Goal: Transaction & Acquisition: Purchase product/service

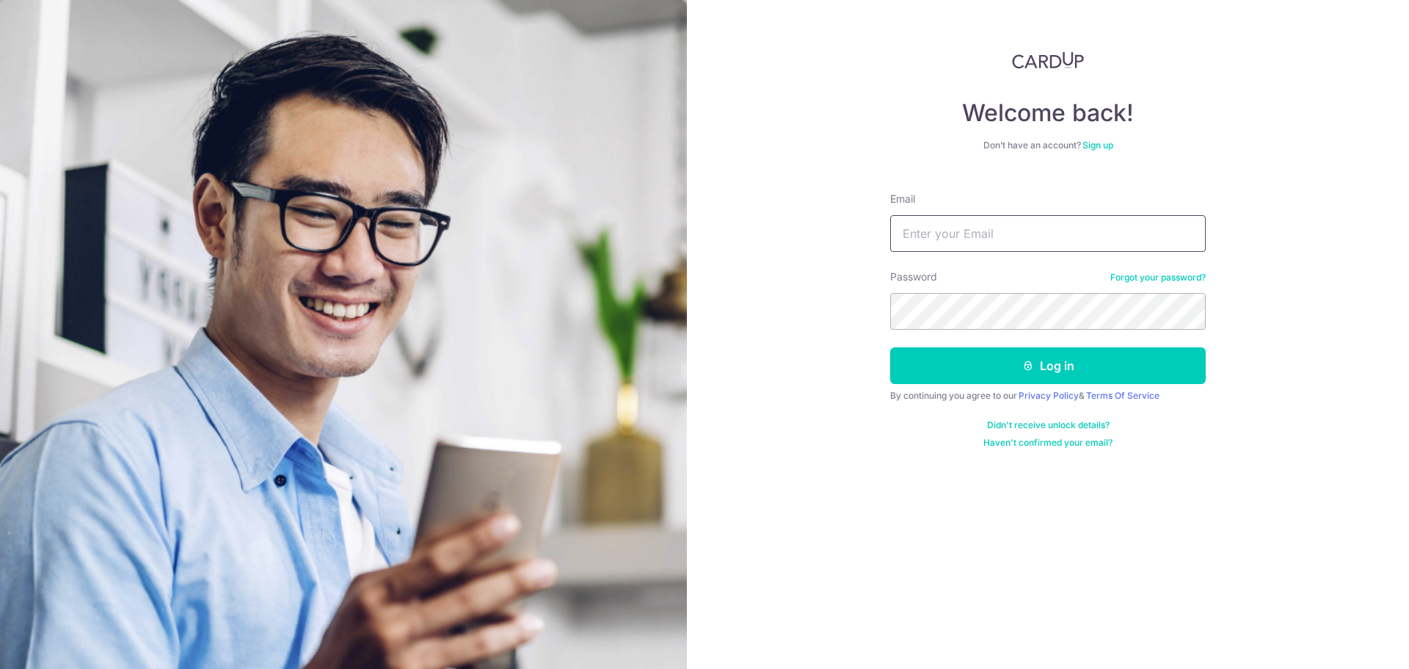
click at [989, 236] on input "Email" at bounding box center [1048, 233] width 316 height 37
type input "[EMAIL_ADDRESS][DOMAIN_NAME]"
click at [890, 347] on button "Log in" at bounding box center [1048, 365] width 316 height 37
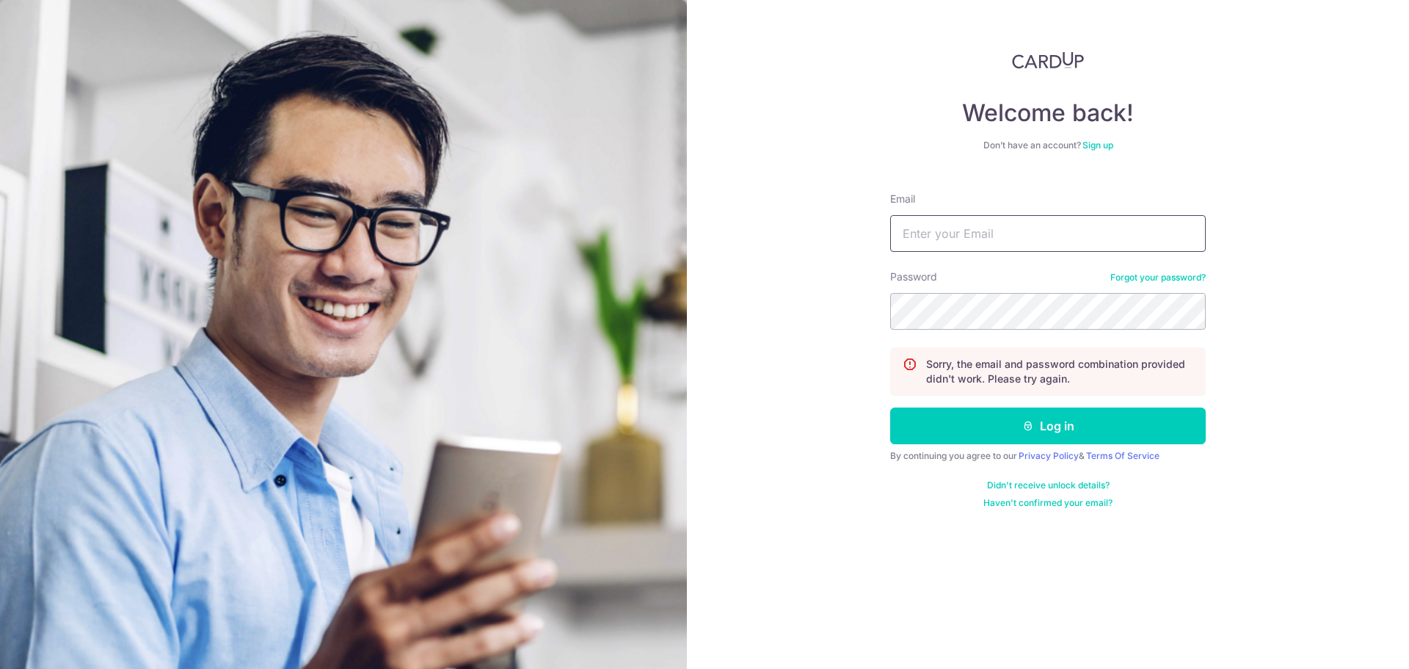
click at [915, 238] on input "Email" at bounding box center [1048, 233] width 316 height 37
type input "[EMAIL_ADDRESS][DOMAIN_NAME]"
click at [890, 407] on button "Log in" at bounding box center [1048, 425] width 316 height 37
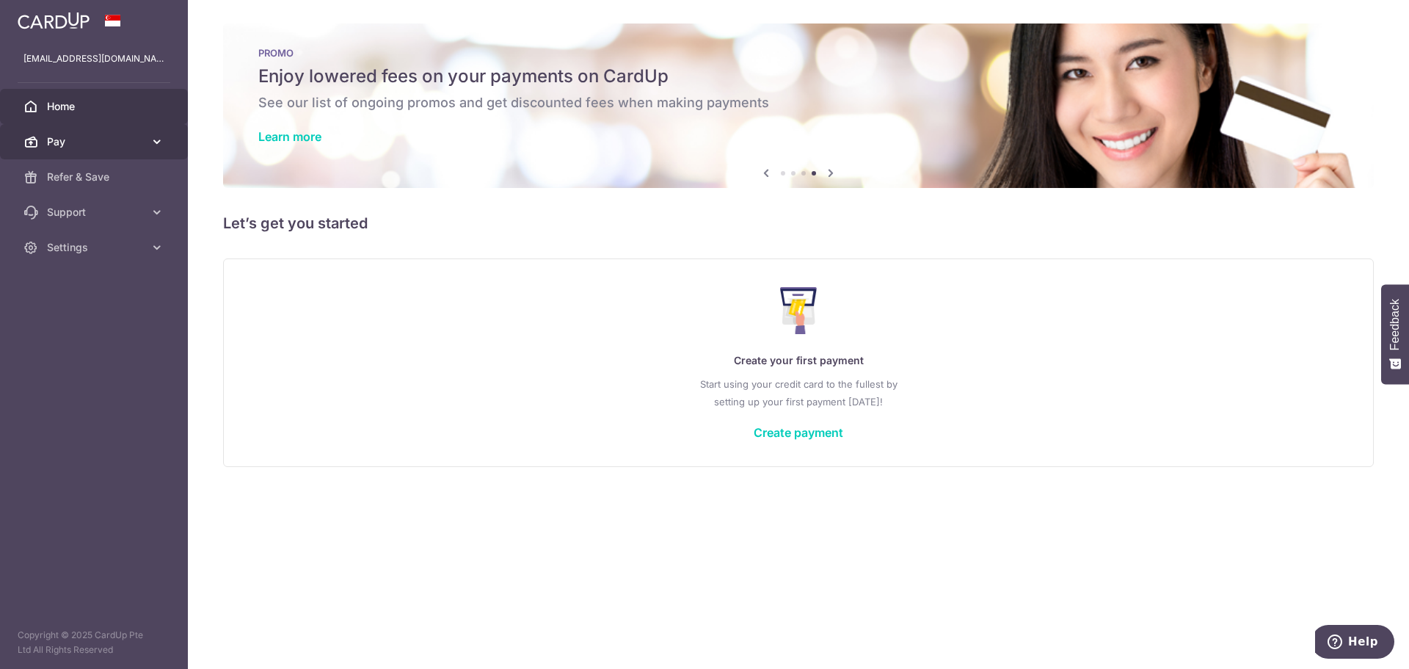
click at [95, 148] on span "Pay" at bounding box center [95, 141] width 97 height 15
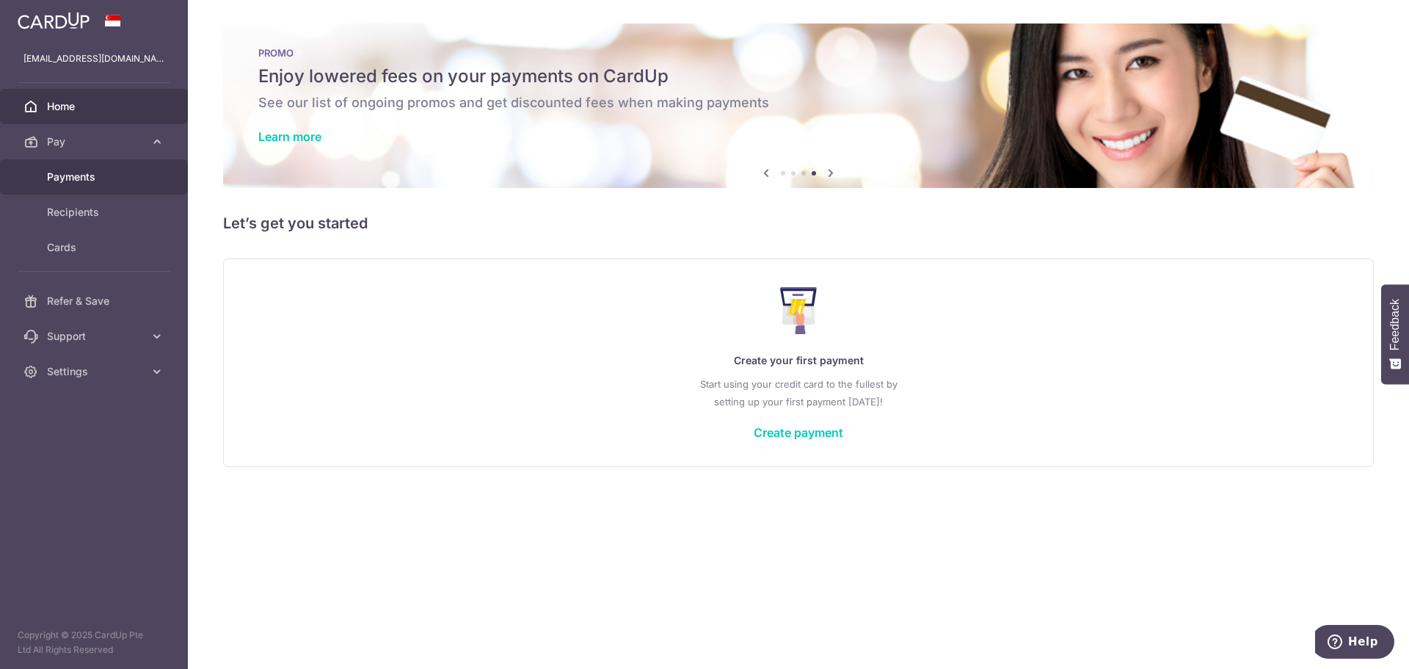
click at [112, 178] on span "Payments" at bounding box center [95, 177] width 97 height 15
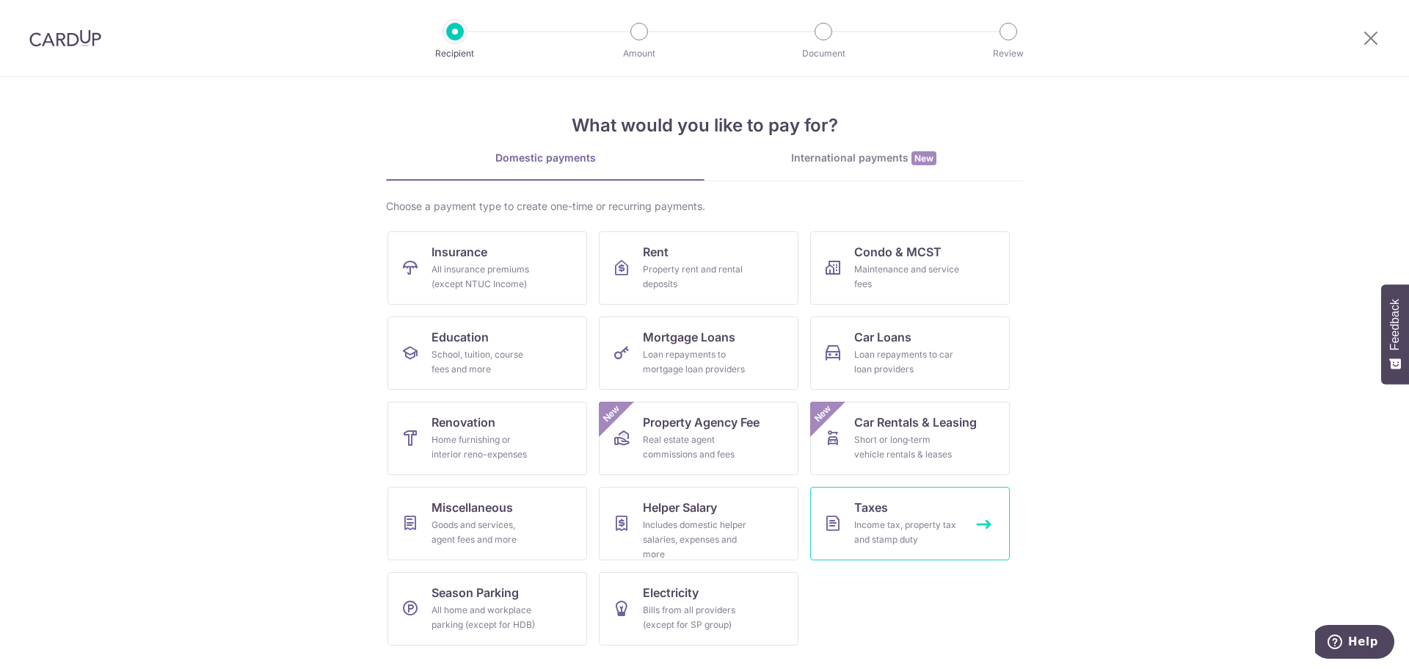
click at [884, 512] on span "Taxes" at bounding box center [871, 507] width 34 height 18
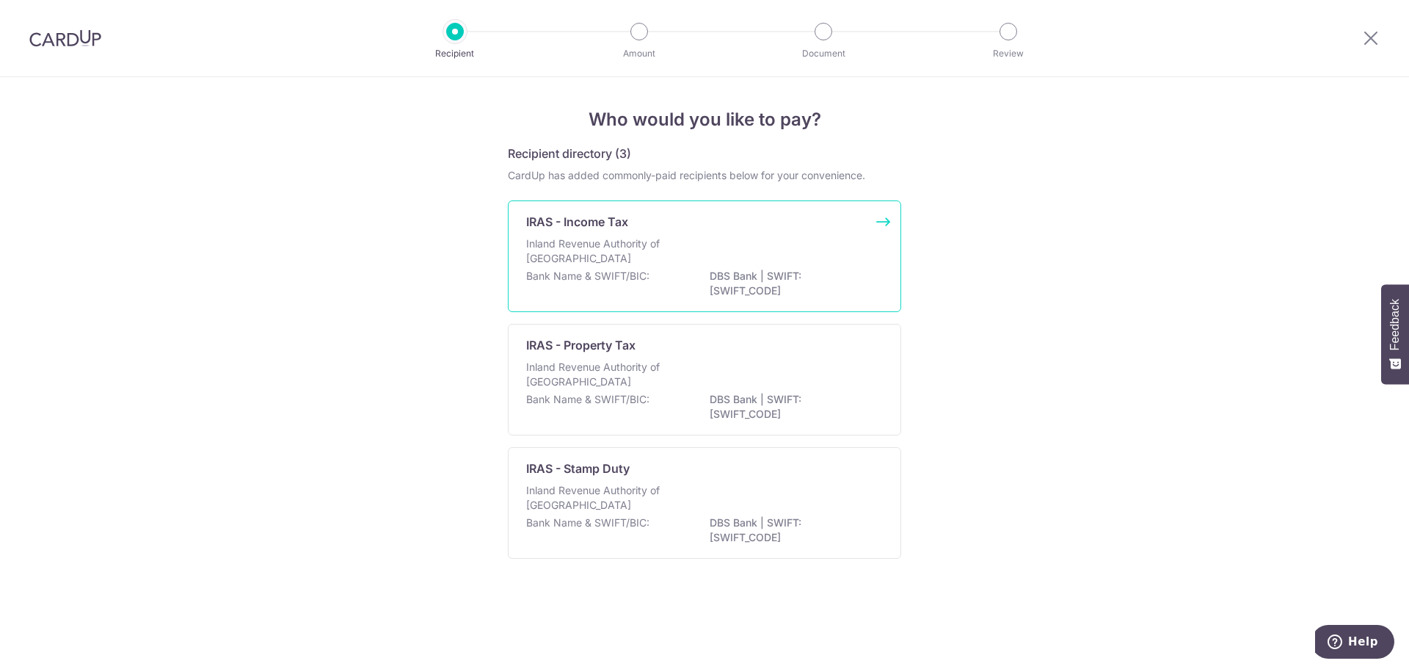
click at [826, 277] on p "DBS Bank | SWIFT: DBSSSGSGXXX" at bounding box center [792, 283] width 164 height 29
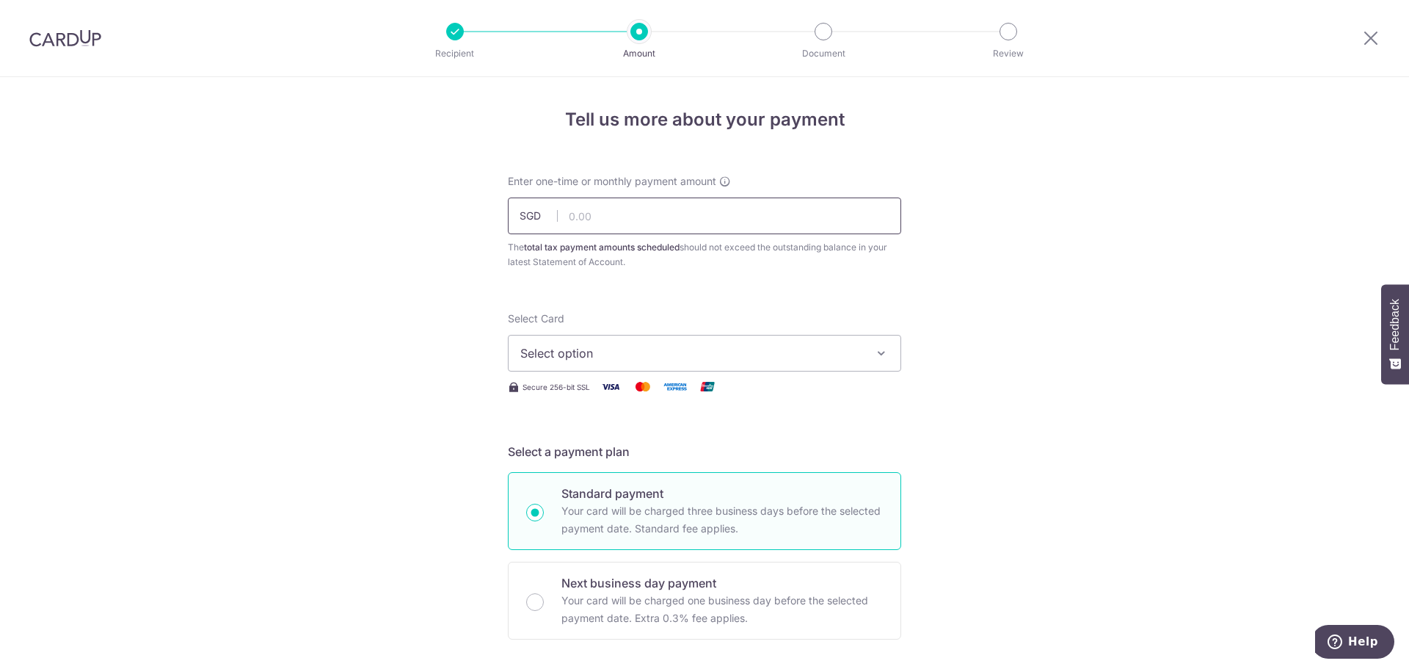
click at [712, 219] on input "text" at bounding box center [704, 215] width 393 height 37
click at [742, 219] on input "text" at bounding box center [704, 215] width 393 height 37
paste input "4,014.84"
type input "4,014.84"
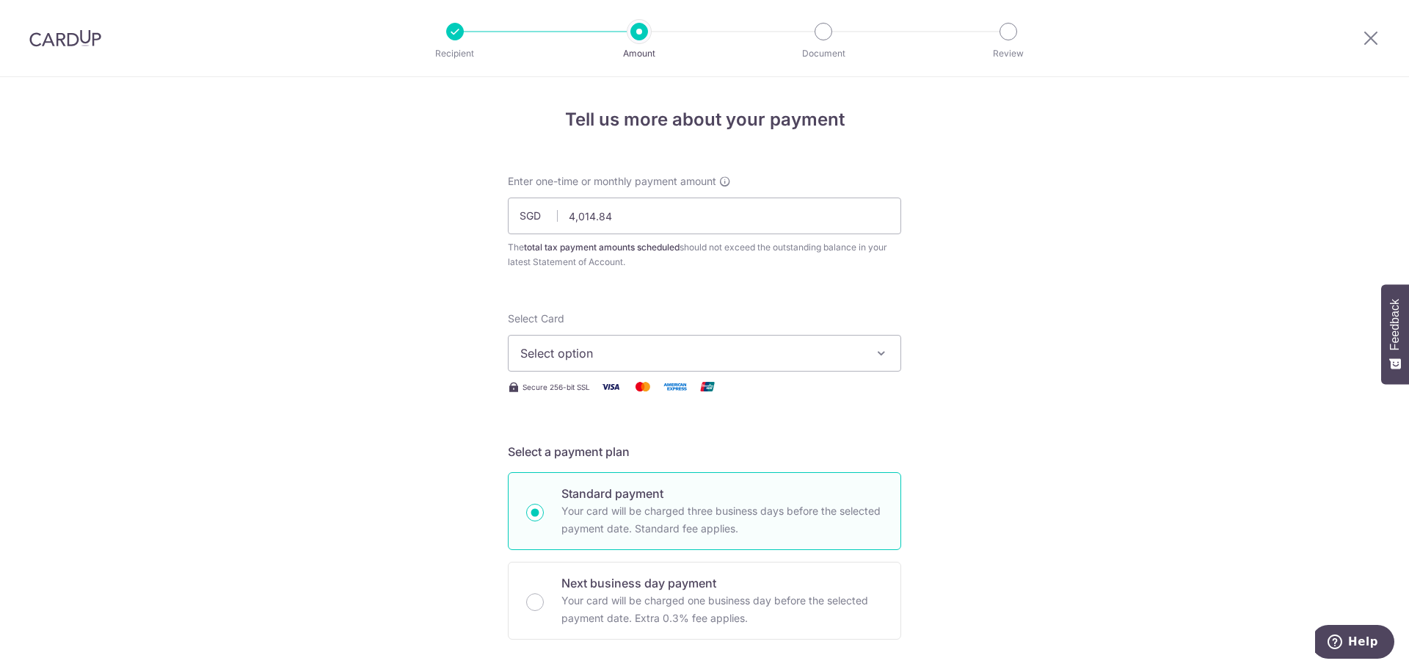
click at [799, 355] on span "Select option" at bounding box center [691, 353] width 342 height 18
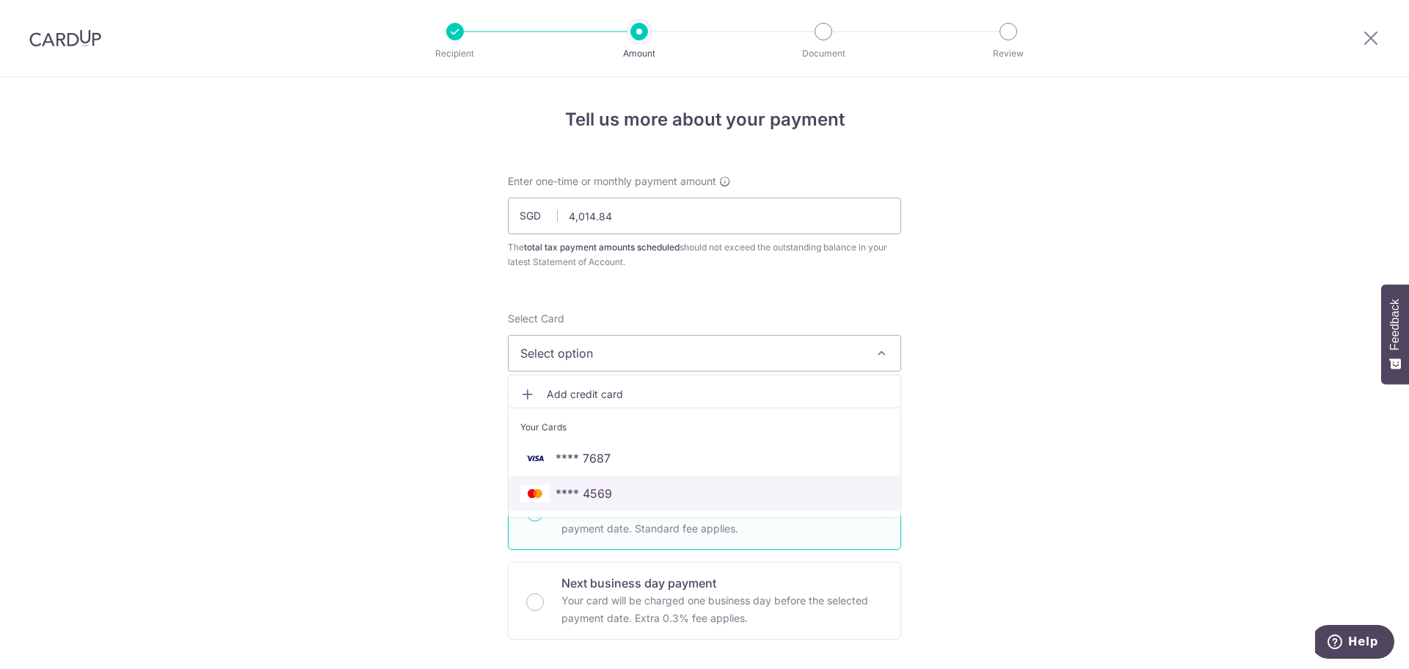
click at [711, 485] on span "**** 4569" at bounding box center [704, 493] width 368 height 18
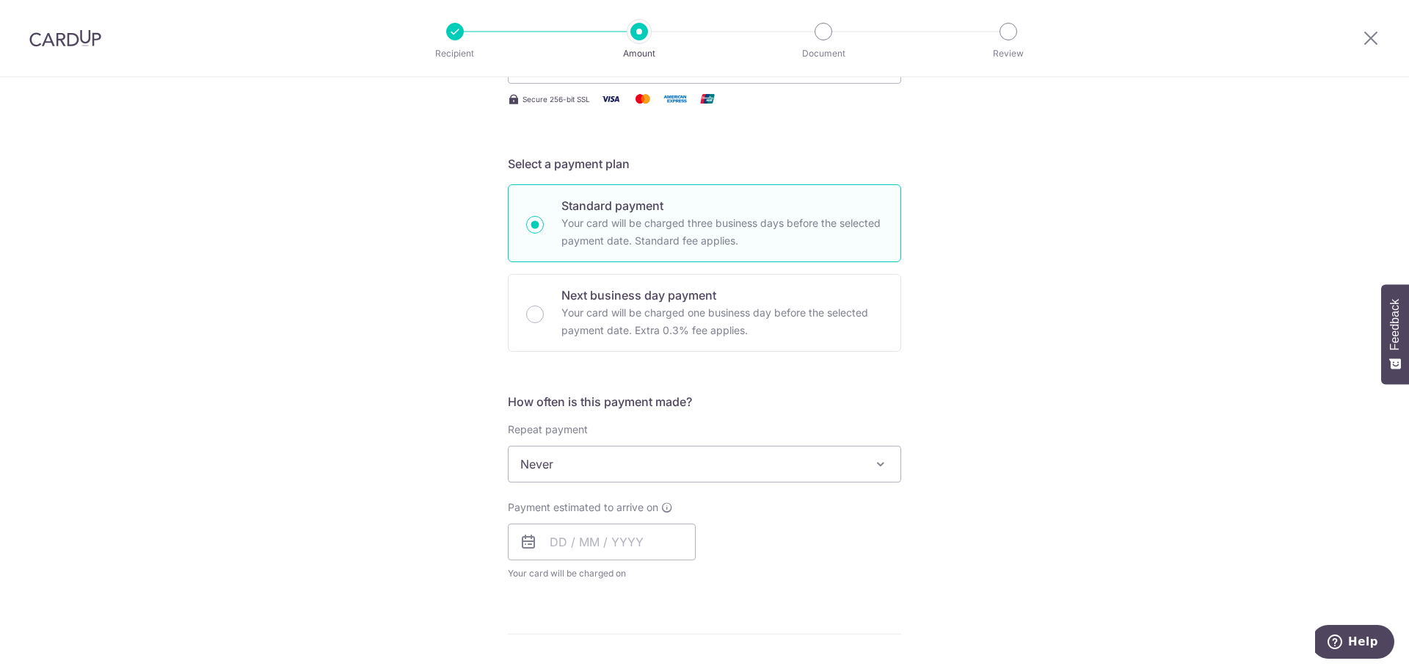
scroll to position [294, 0]
click at [597, 534] on input "text" at bounding box center [602, 535] width 188 height 37
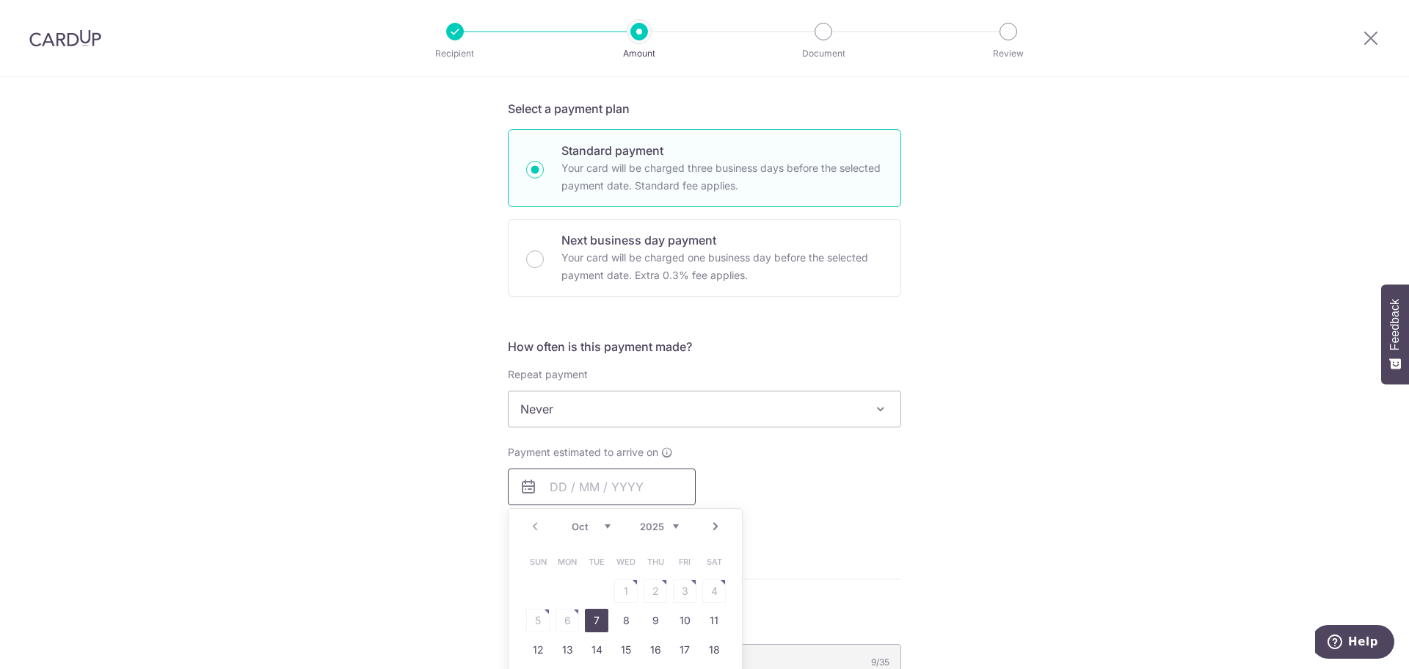
scroll to position [367, 0]
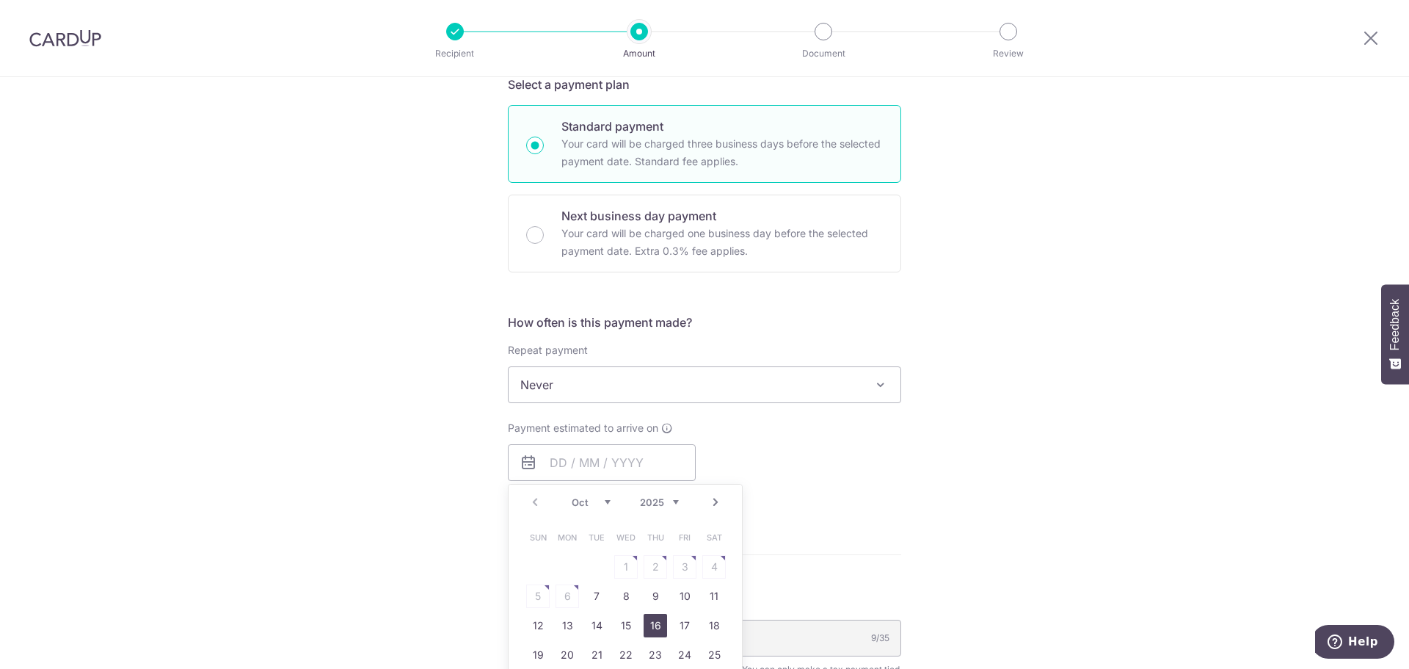
click at [657, 621] on link "16" at bounding box center [655, 625] width 23 height 23
type input "[DATE]"
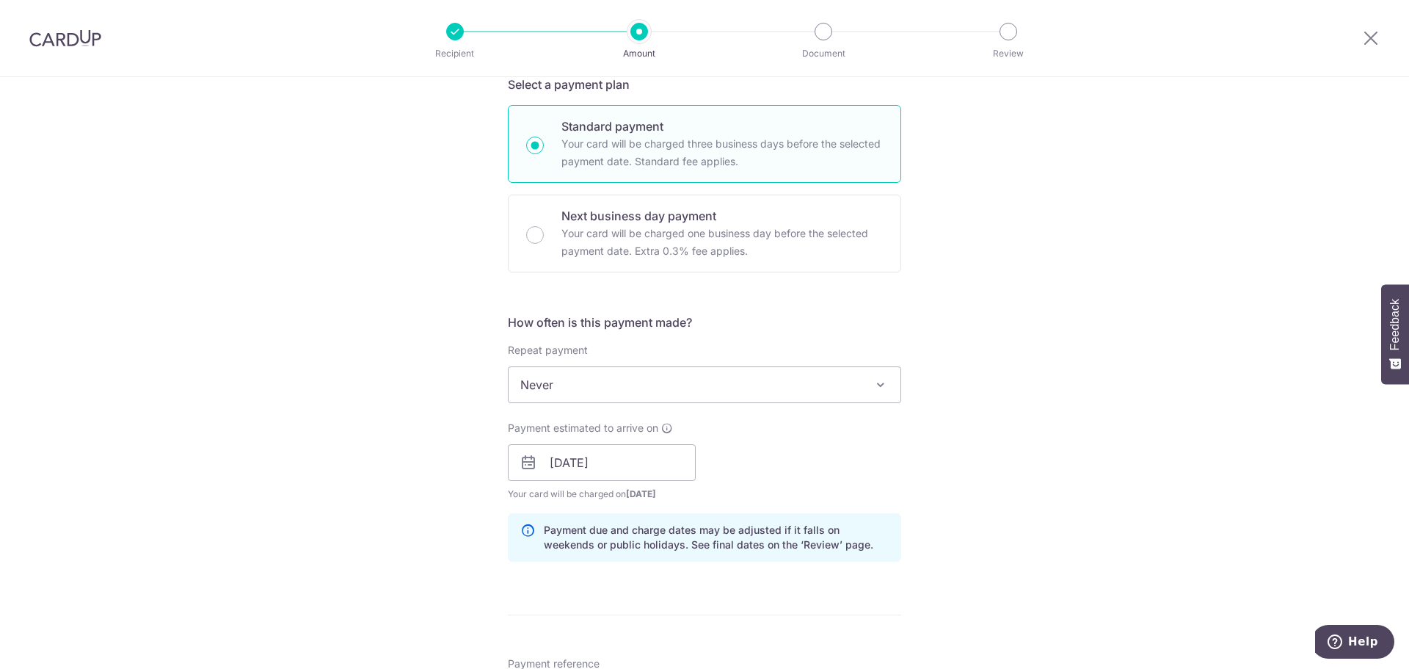
click at [877, 465] on div "Payment estimated to arrive on 16/10/2025 Prev Next Oct Nov Dec 2025 2026 2027 …" at bounding box center [704, 461] width 411 height 81
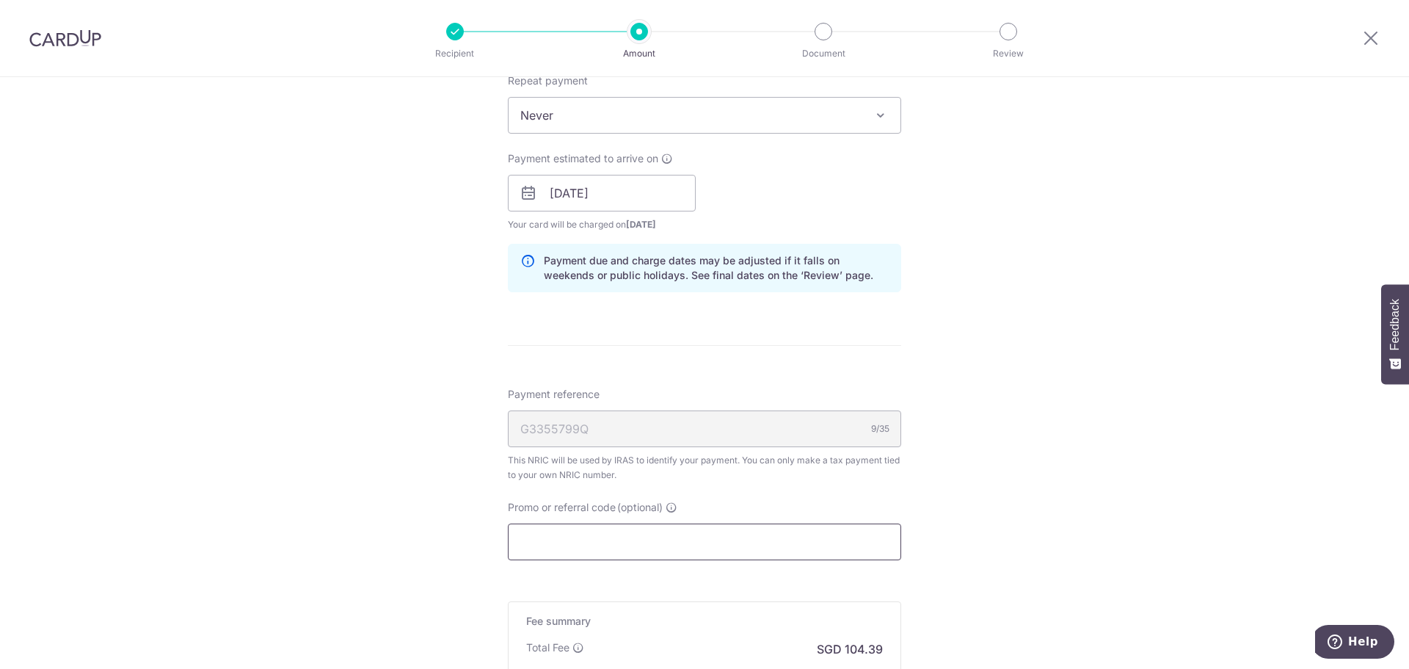
scroll to position [661, 0]
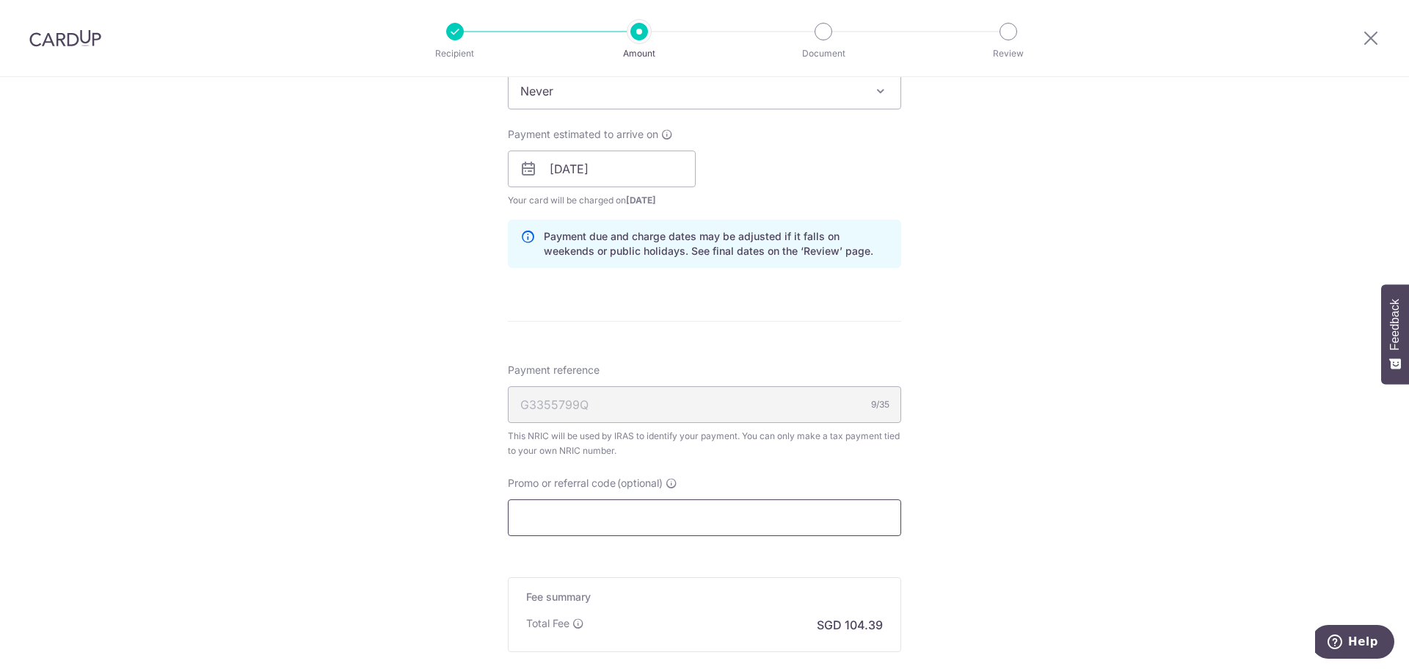
click at [782, 525] on input "Promo or referral code (optional)" at bounding box center [704, 517] width 393 height 37
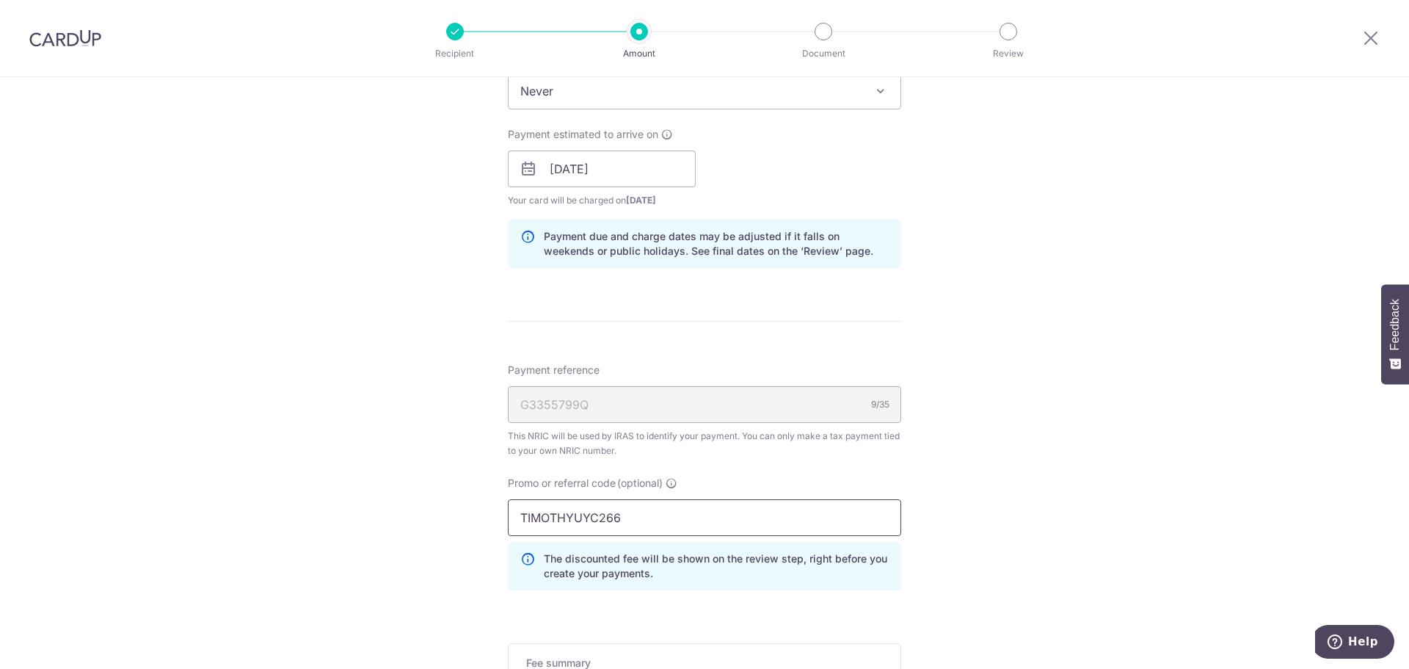
type input "TIMOTHYUYC266"
click at [1109, 532] on div "Tell us more about your payment Enter one-time or monthly payment amount SGD 4,…" at bounding box center [704, 160] width 1409 height 1489
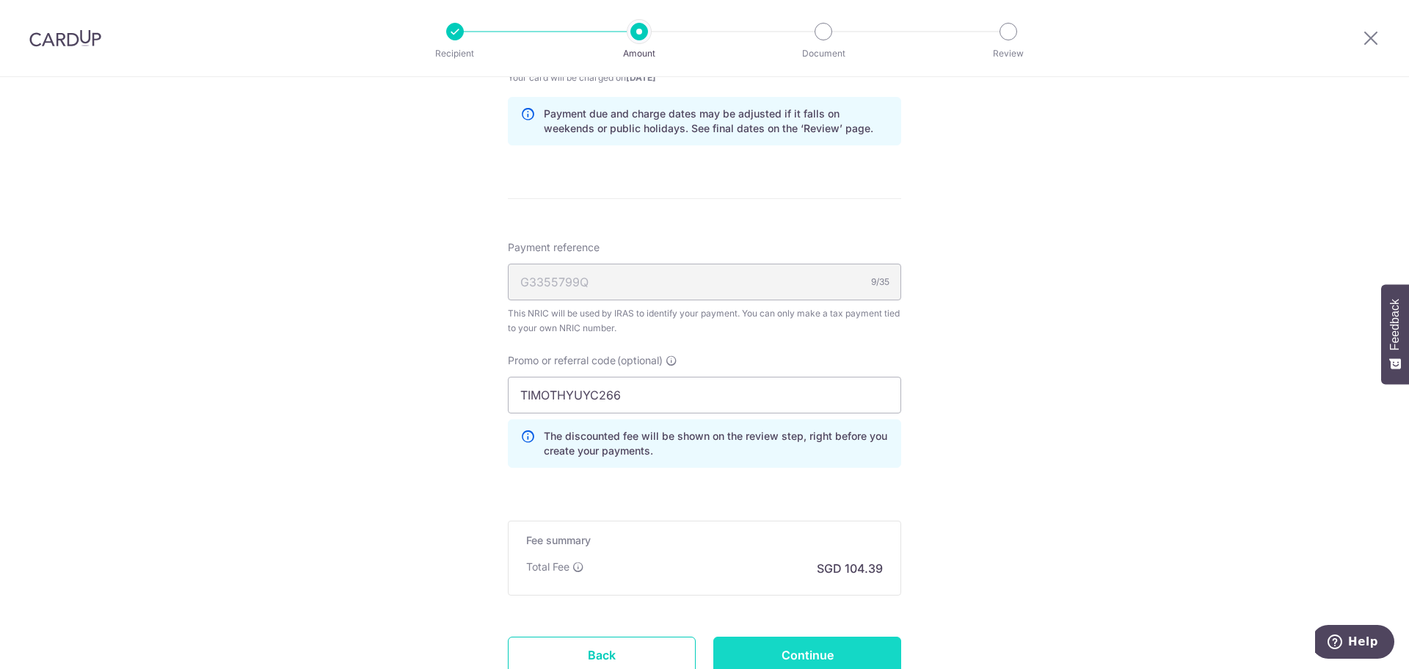
scroll to position [881, 0]
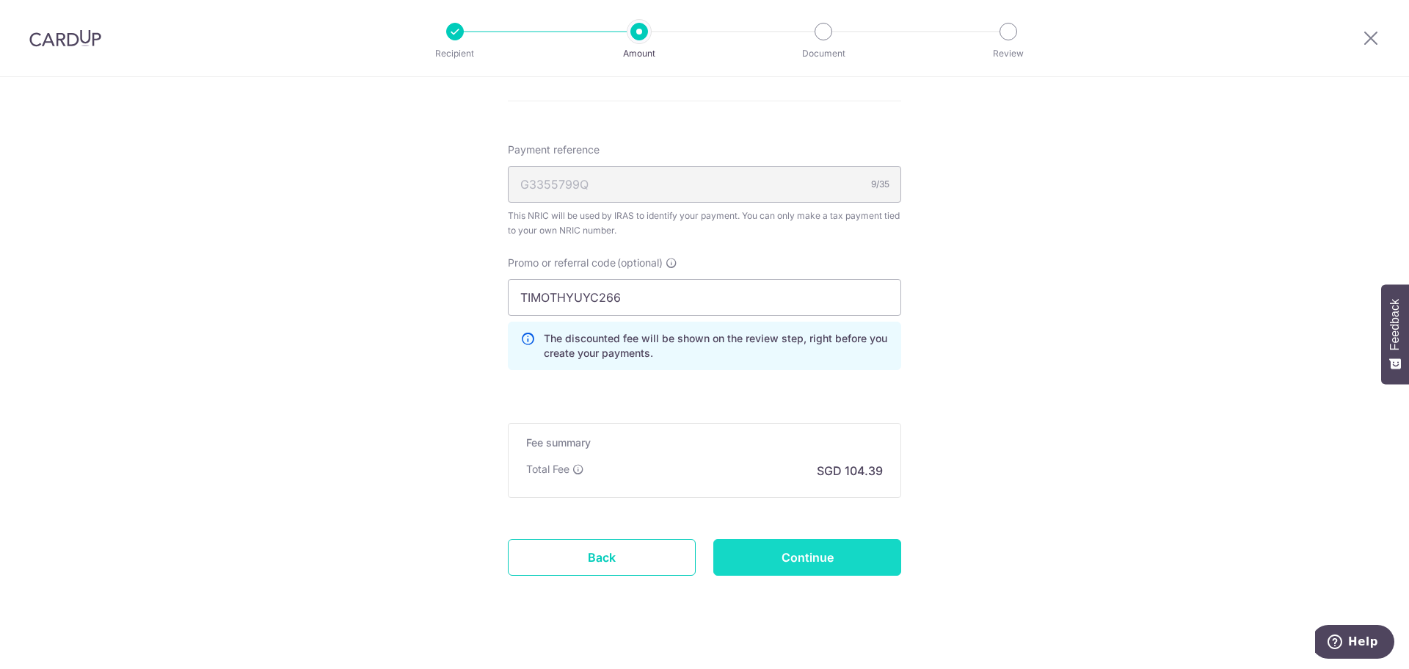
click at [832, 564] on input "Continue" at bounding box center [807, 557] width 188 height 37
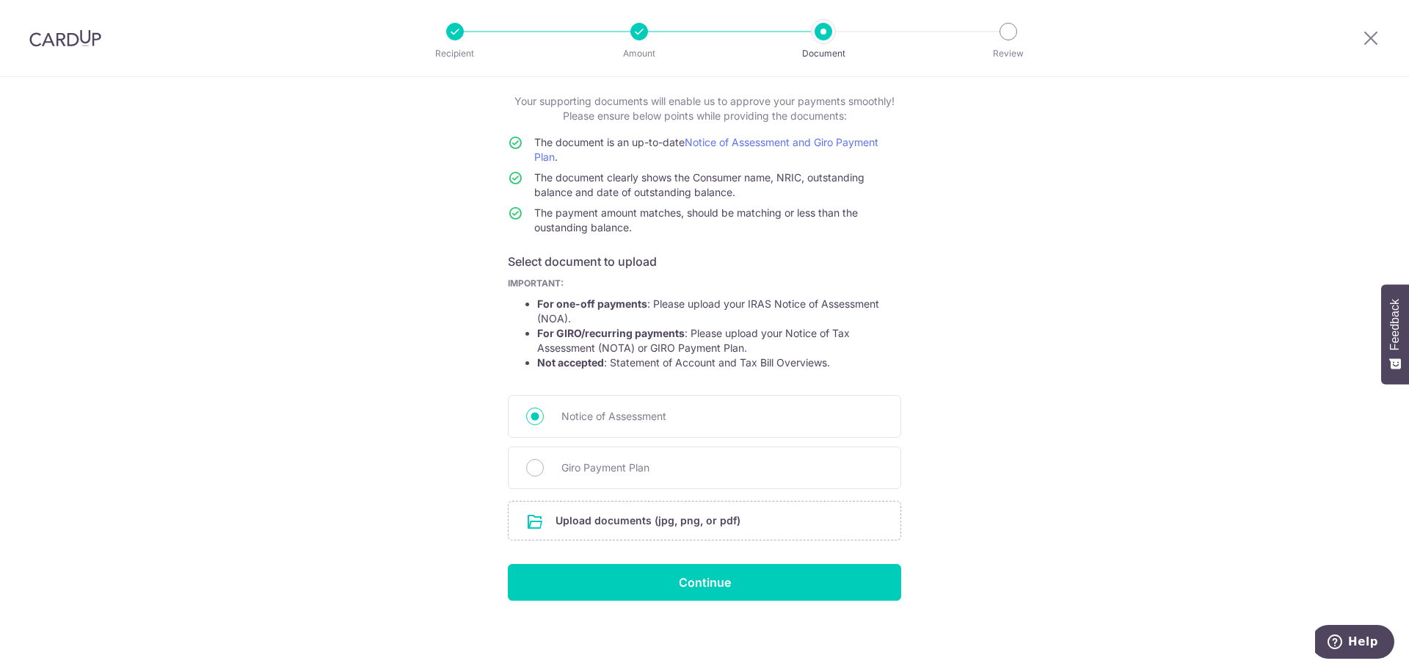
scroll to position [81, 0]
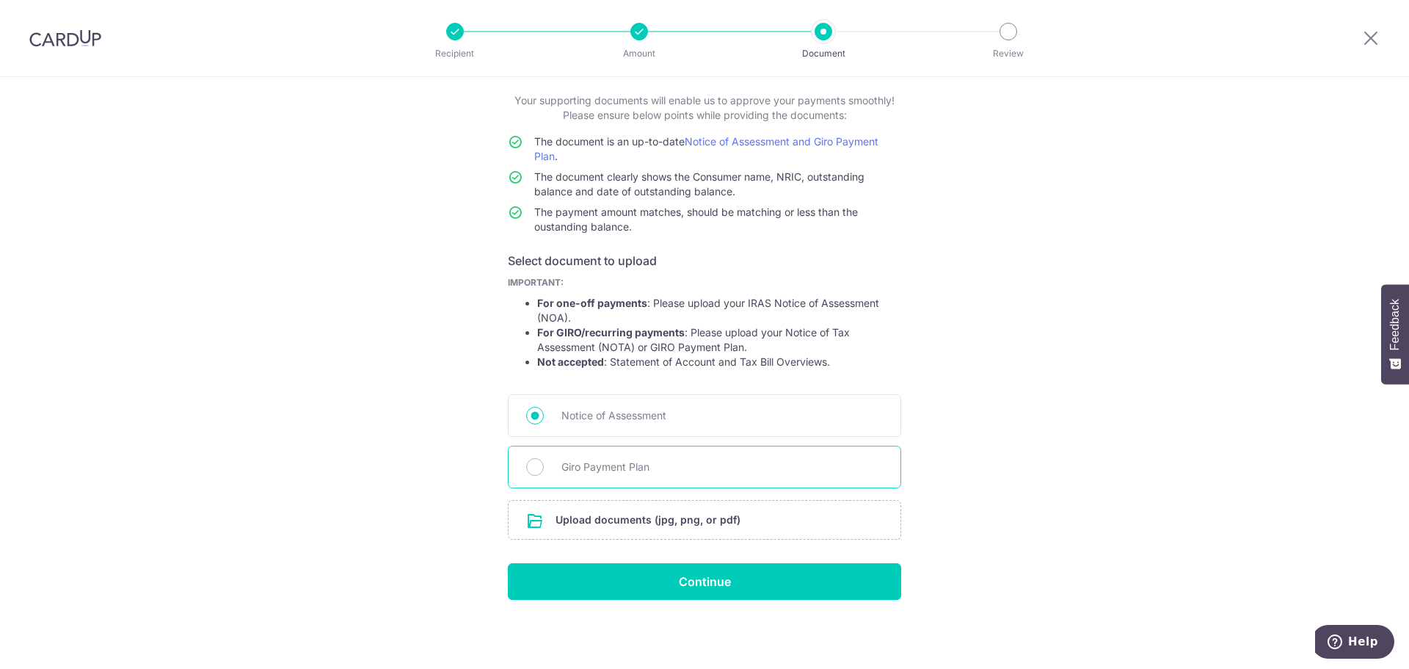
click at [711, 462] on span "Giro Payment Plan" at bounding box center [722, 467] width 321 height 18
click at [544, 462] on input "Giro Payment Plan" at bounding box center [535, 467] width 18 height 18
radio input "true"
click at [728, 430] on div "Notice of Assessment" at bounding box center [704, 415] width 393 height 43
click at [585, 415] on span "Notice of Assessment" at bounding box center [722, 416] width 321 height 18
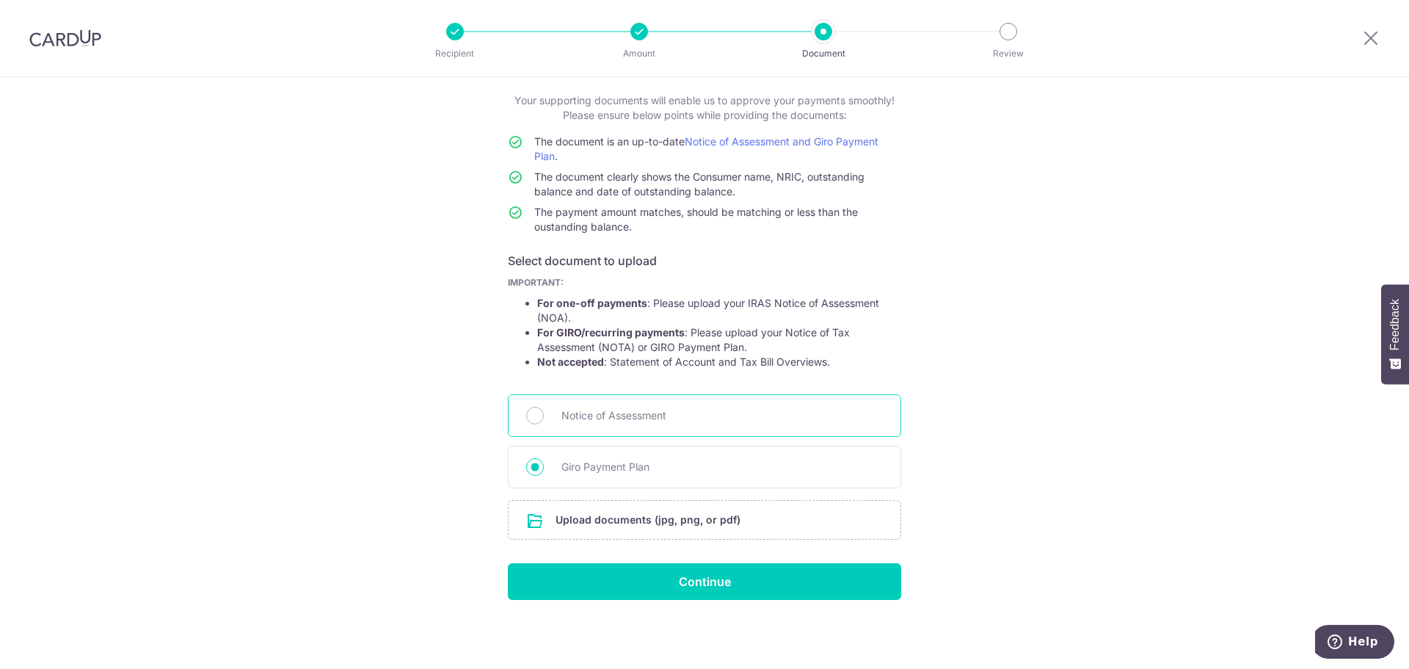
click at [544, 415] on input "Notice of Assessment" at bounding box center [535, 416] width 18 height 18
radio input "true"
click at [677, 511] on input "file" at bounding box center [705, 520] width 392 height 38
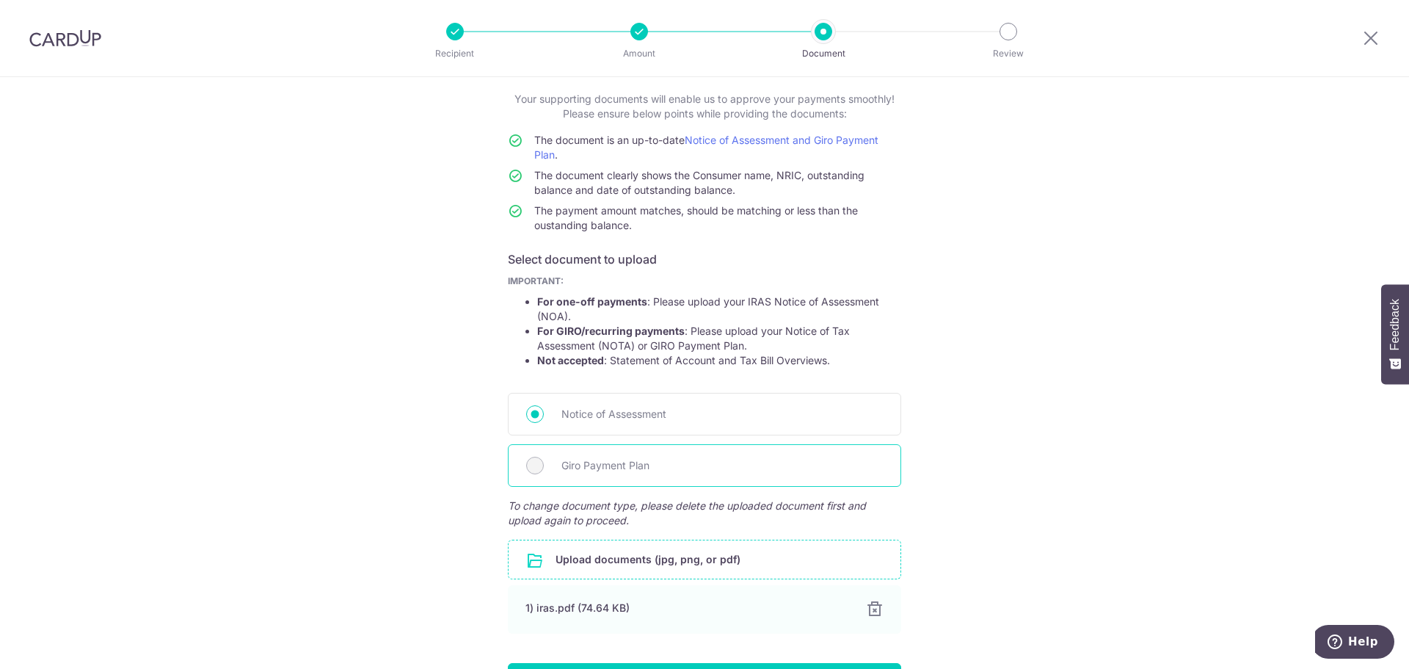
scroll to position [182, 0]
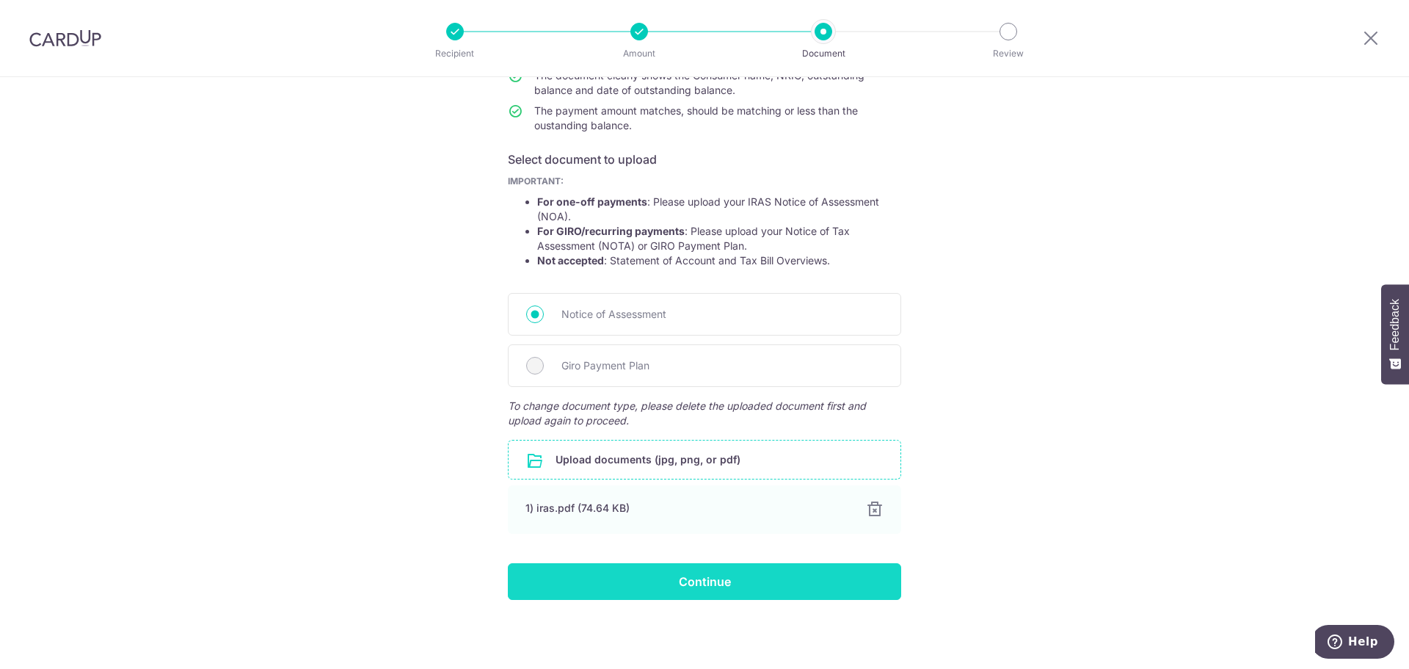
click at [777, 579] on input "Continue" at bounding box center [704, 581] width 393 height 37
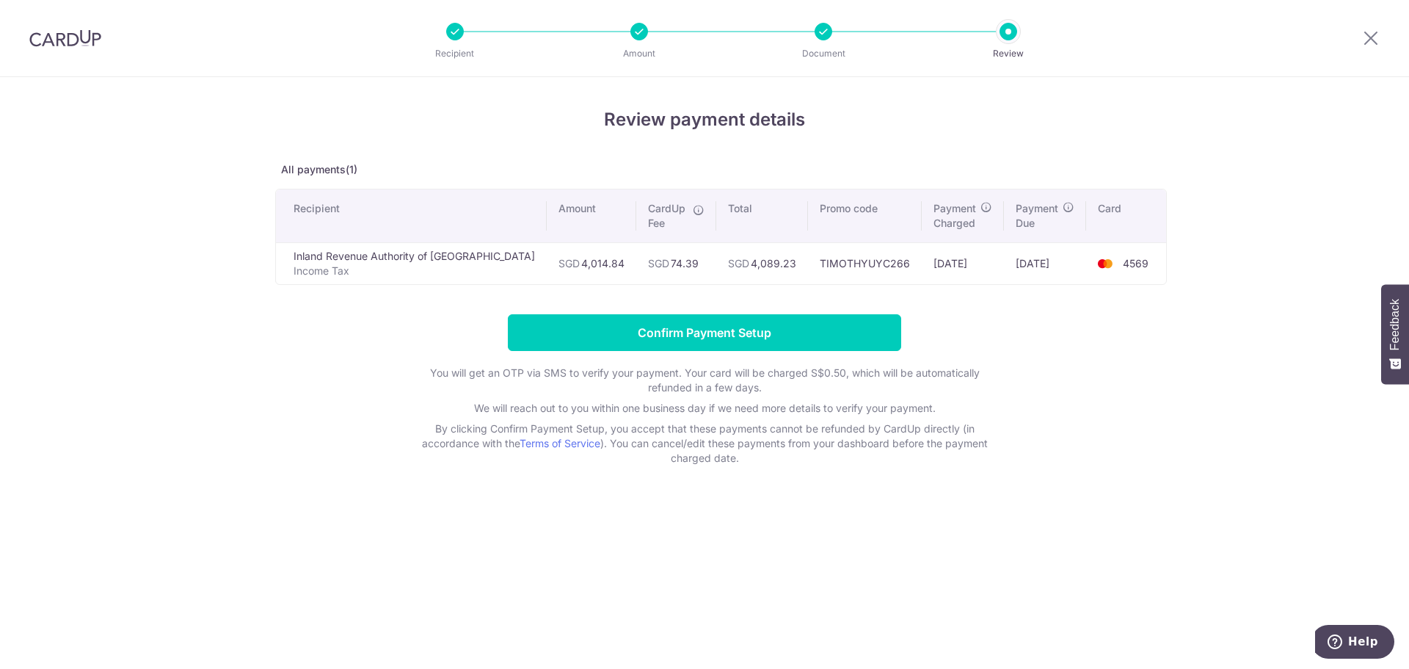
click at [837, 261] on td "TIMOTHYUYC266" at bounding box center [865, 263] width 114 height 42
click at [636, 258] on td "SGD 74.39" at bounding box center [676, 263] width 80 height 42
click at [651, 214] on table "Recipient Amount CardUp Fee Total Promo code Payment Charged Payment Due Card I…" at bounding box center [721, 237] width 892 height 96
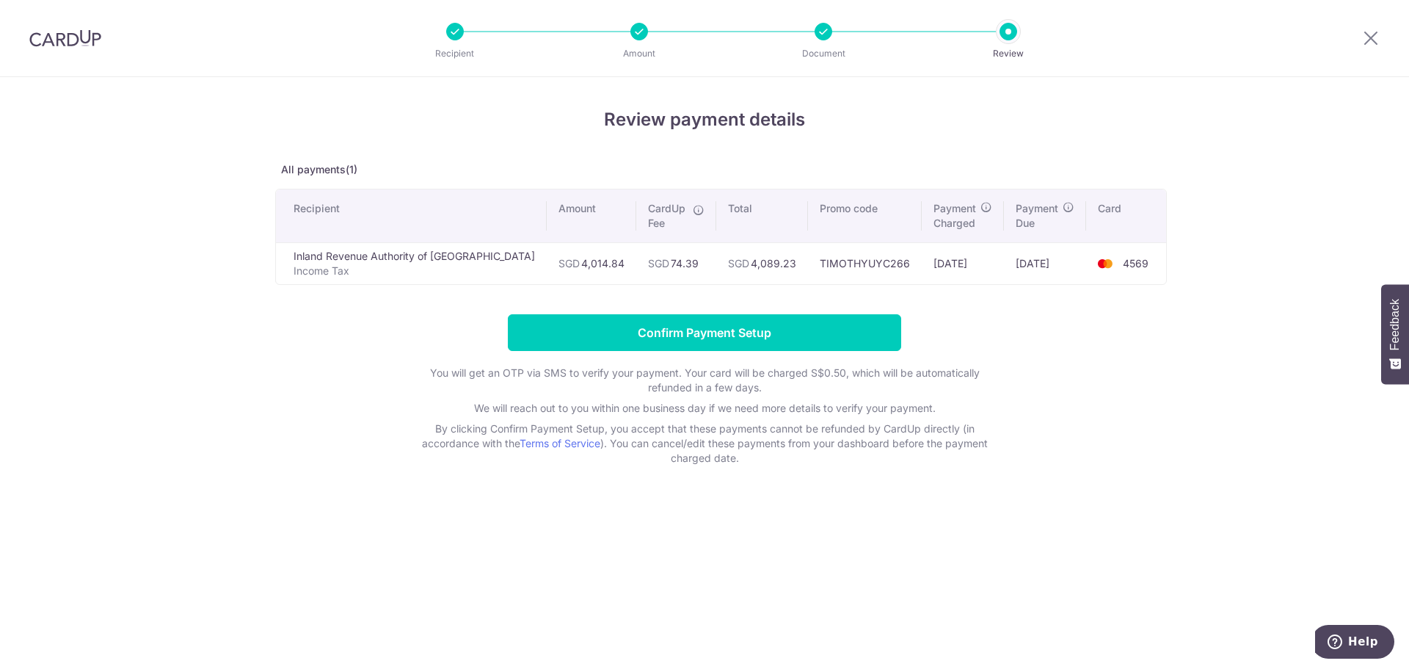
click at [693, 209] on icon at bounding box center [699, 210] width 12 height 12
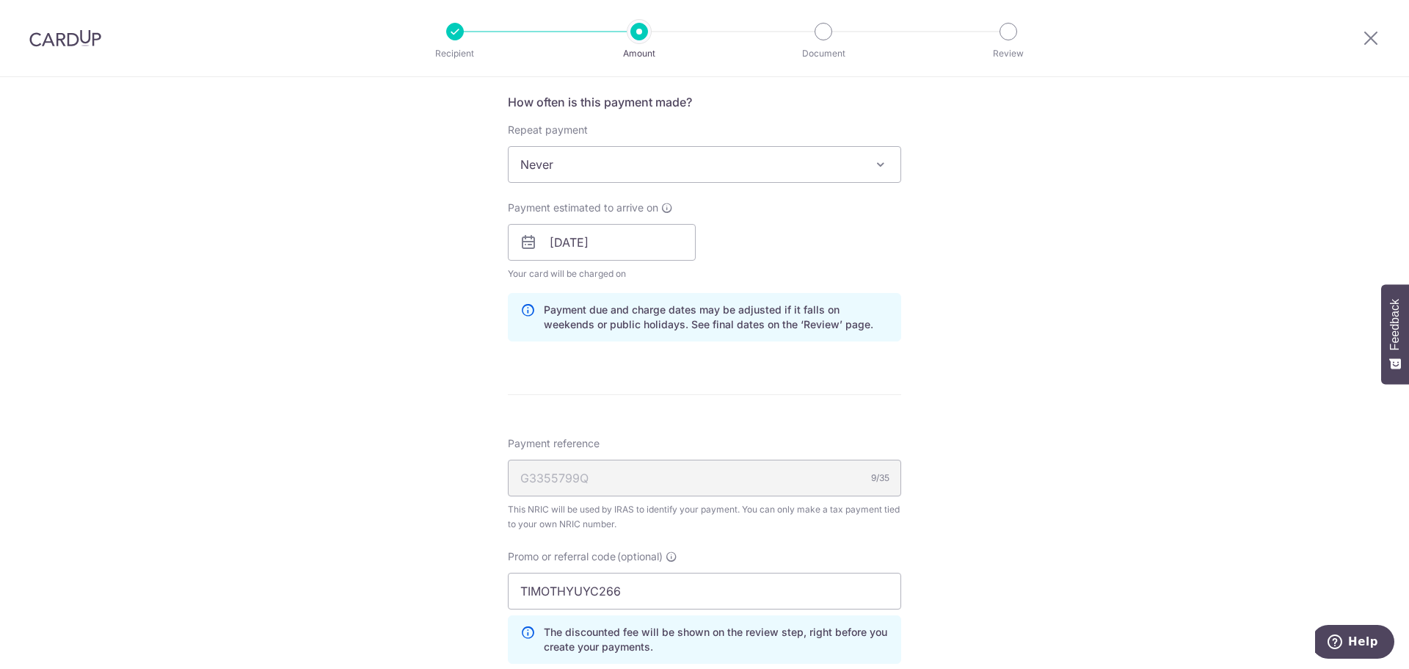
scroll to position [807, 0]
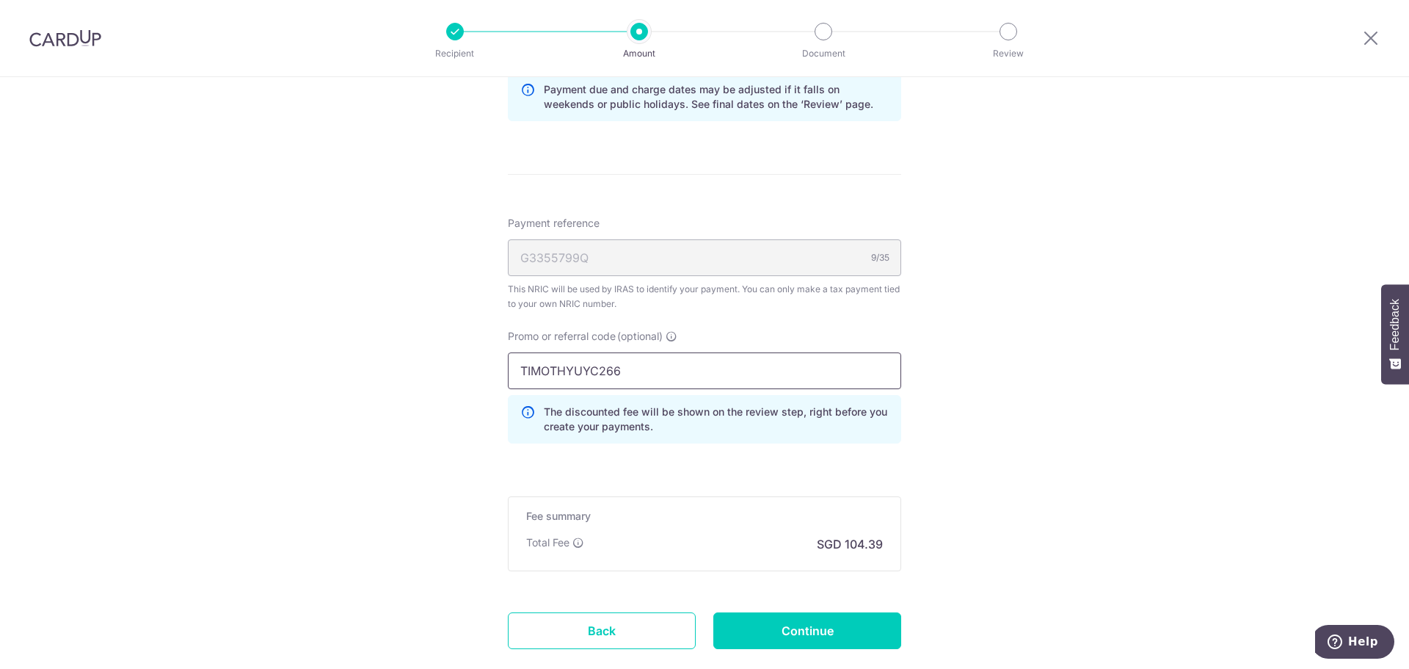
click at [621, 369] on input "TIMOTHYUYC266" at bounding box center [704, 370] width 393 height 37
paste input "VTAX25ONE"
type input "VTAX25ONE"
click at [724, 447] on div "Promo or referral code (optional) VTAX25ONE The discounted fee will be shown on…" at bounding box center [704, 392] width 411 height 126
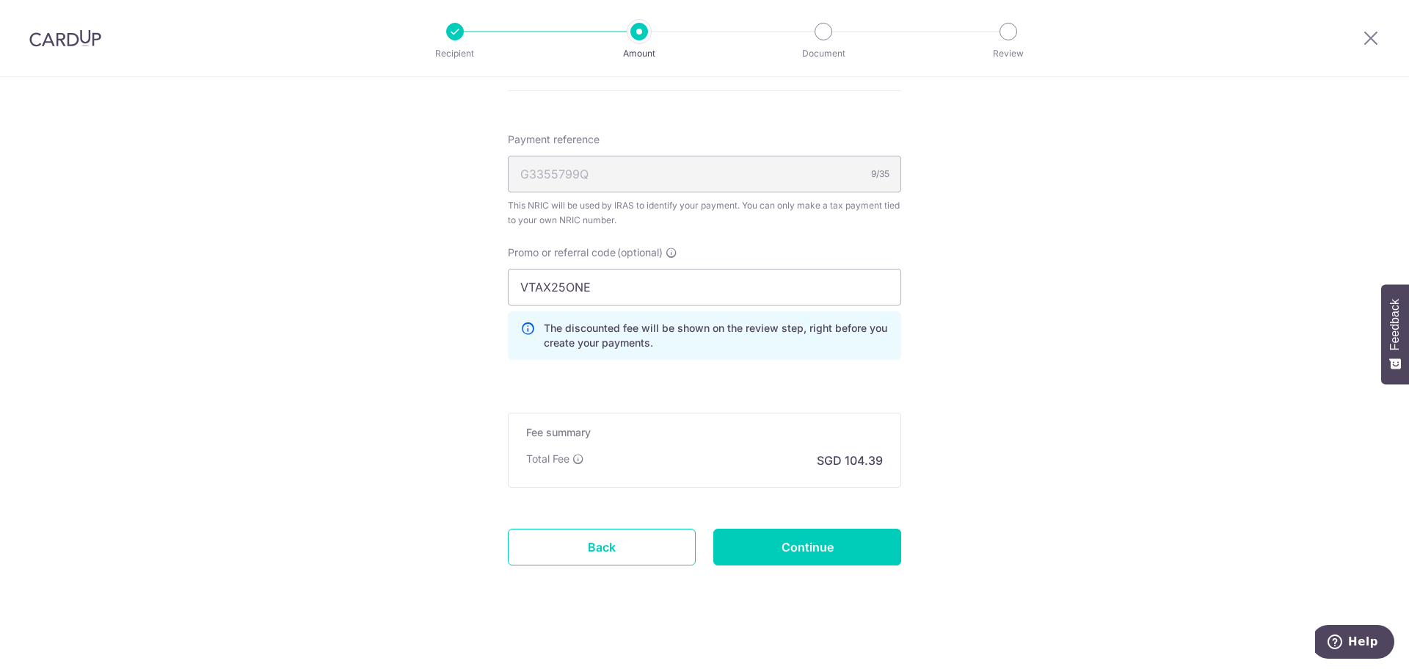
scroll to position [898, 0]
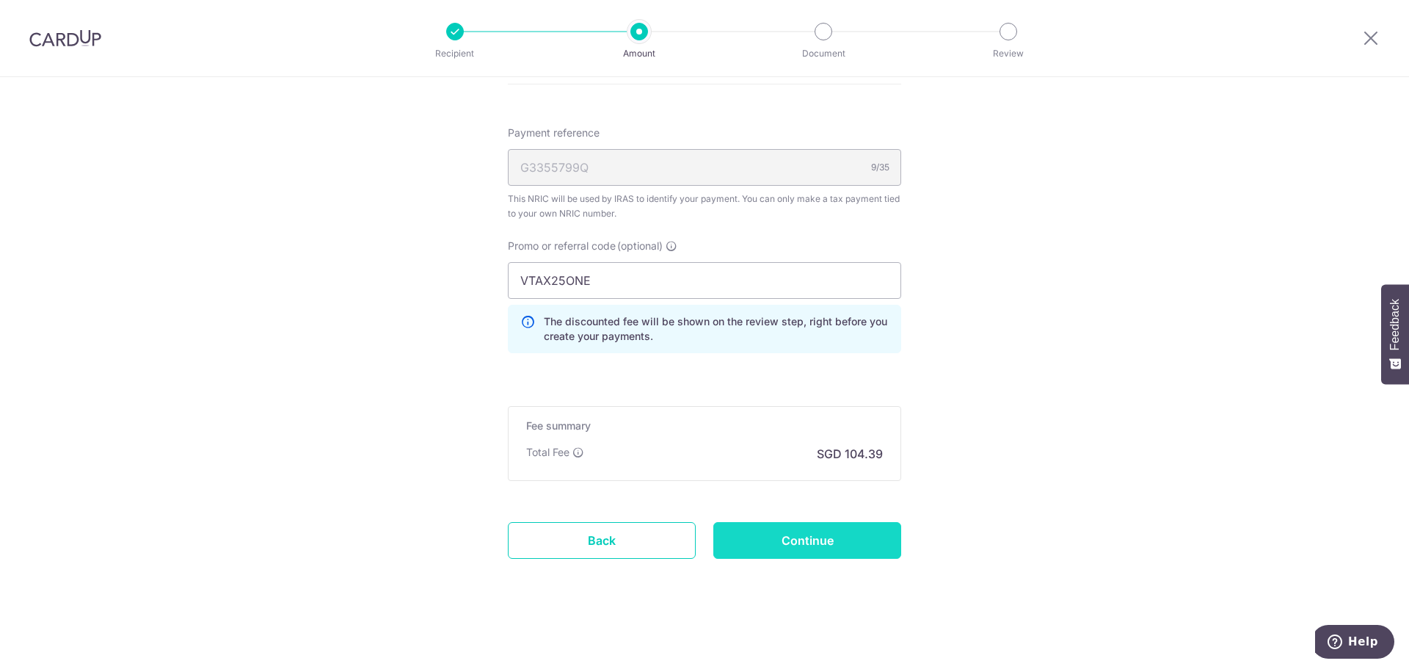
click at [813, 539] on input "Continue" at bounding box center [807, 540] width 188 height 37
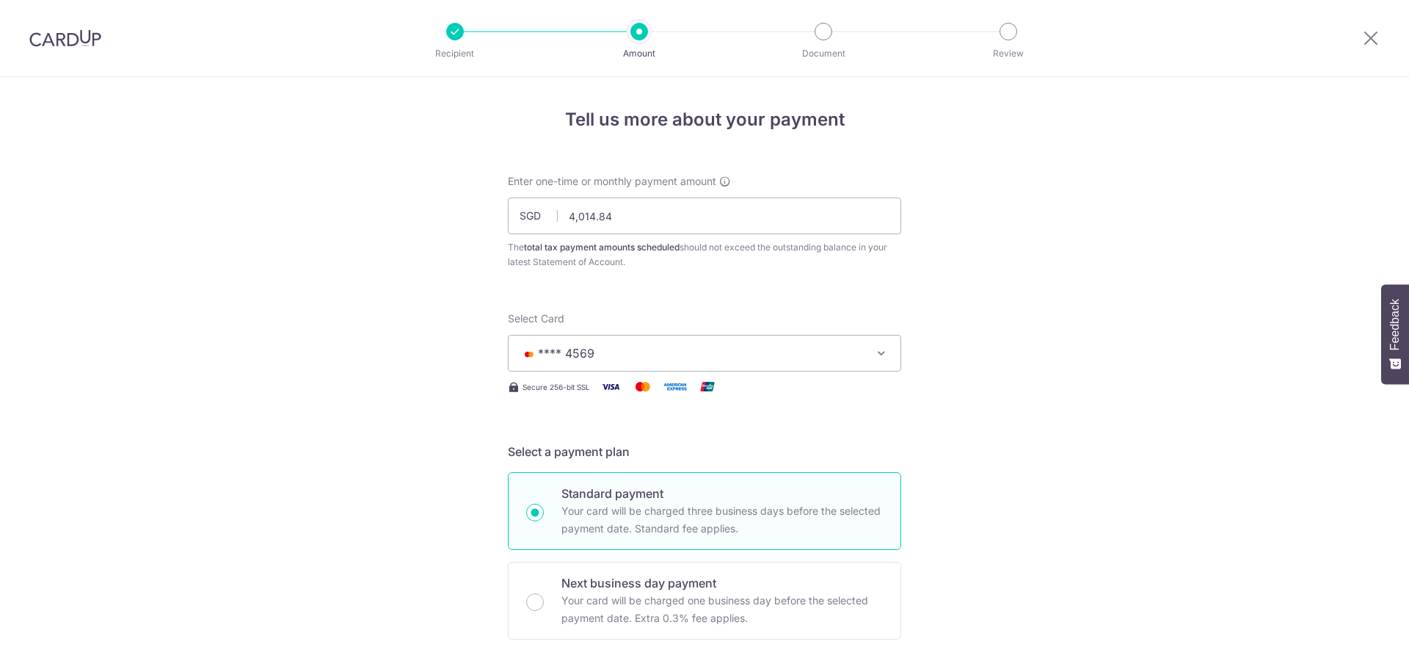
scroll to position [918, 0]
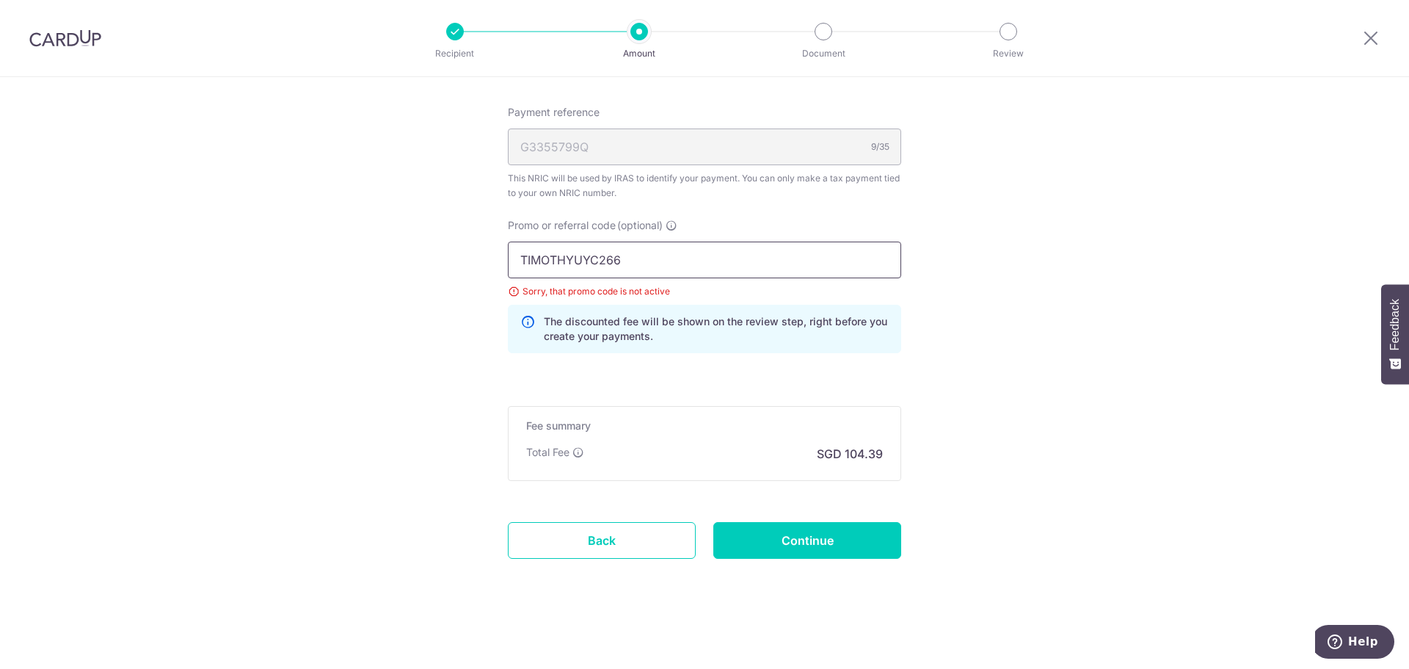
click at [738, 260] on input "TIMOTHYUYC266" at bounding box center [704, 259] width 393 height 37
paste input "VTAX25ONE"
type input "VTAX25ONE"
click at [762, 296] on div "Sorry, that promo code is not active" at bounding box center [704, 291] width 393 height 15
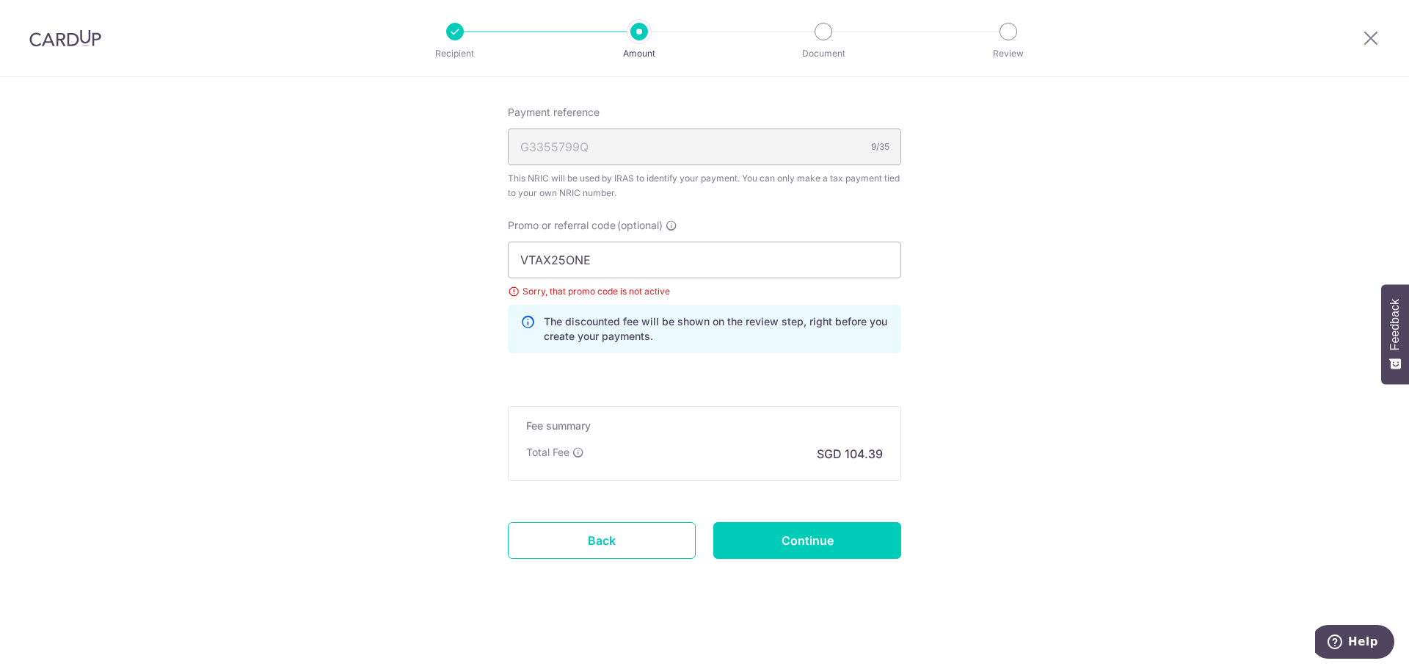
click at [755, 294] on div "Sorry, that promo code is not active" at bounding box center [704, 291] width 393 height 15
click at [847, 536] on input "Continue" at bounding box center [807, 540] width 188 height 37
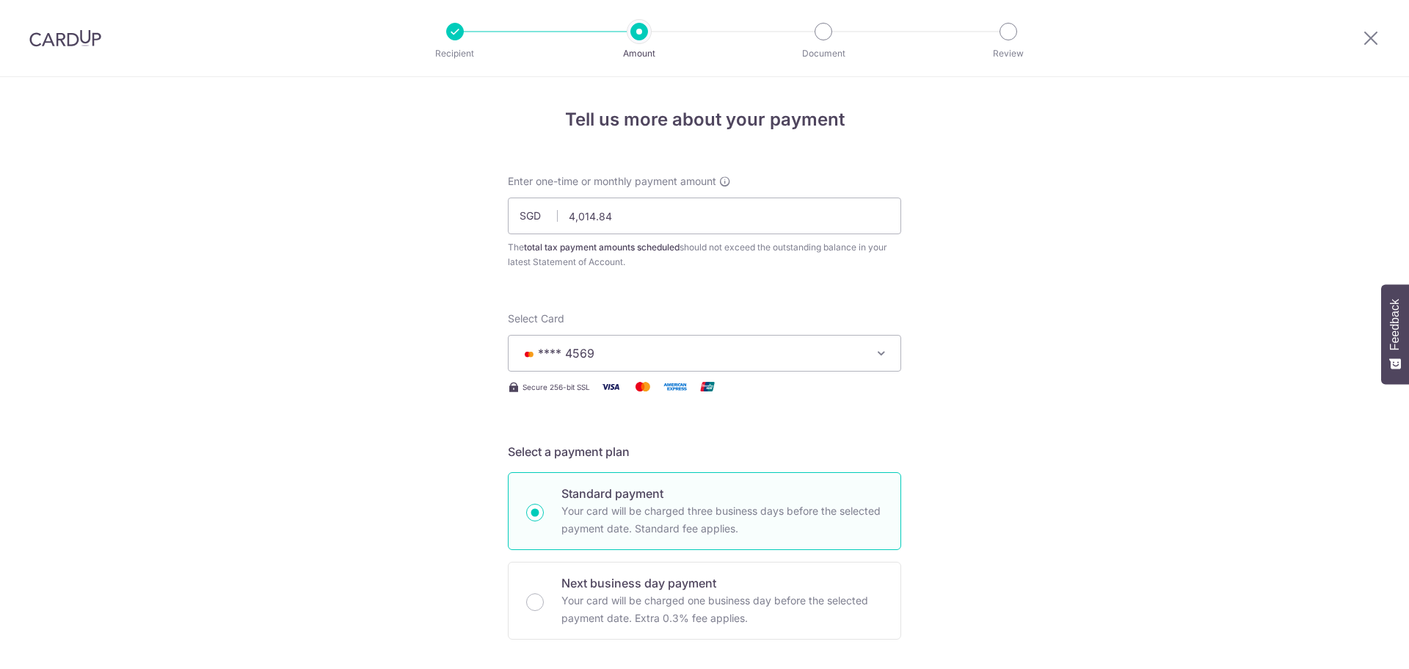
scroll to position [918, 0]
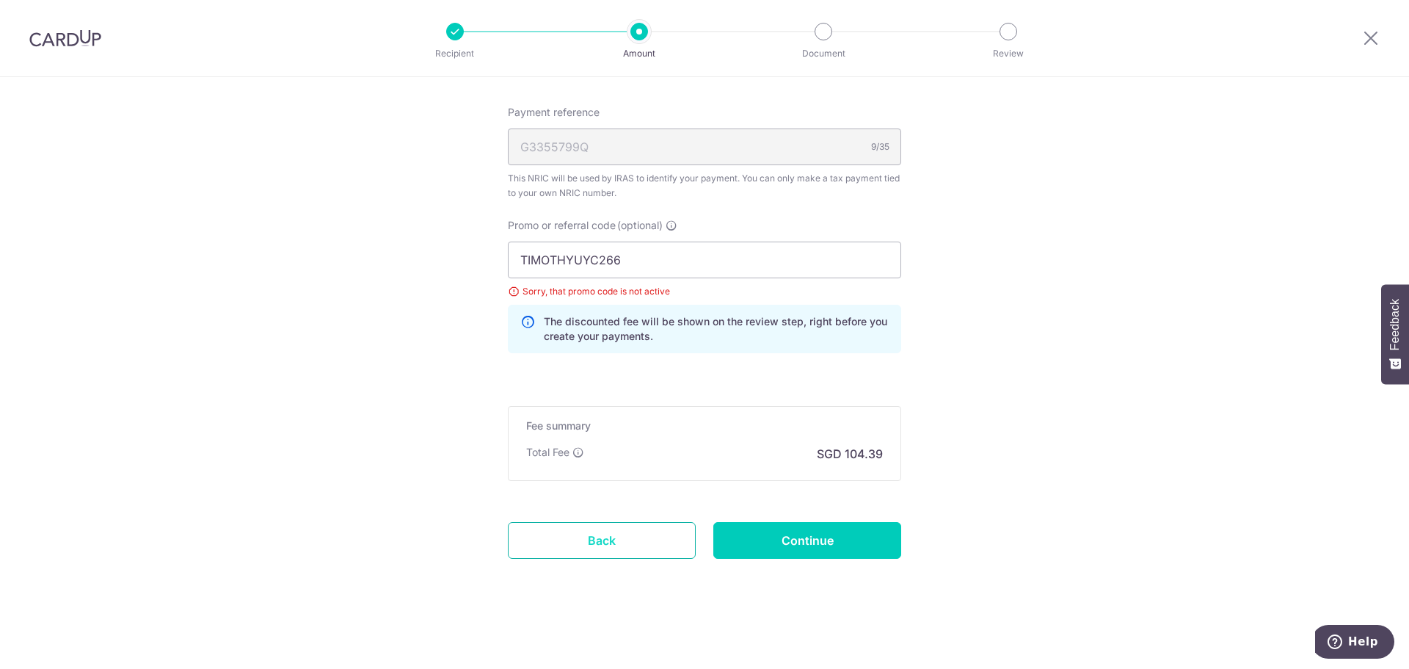
click at [634, 546] on link "Back" at bounding box center [602, 540] width 188 height 37
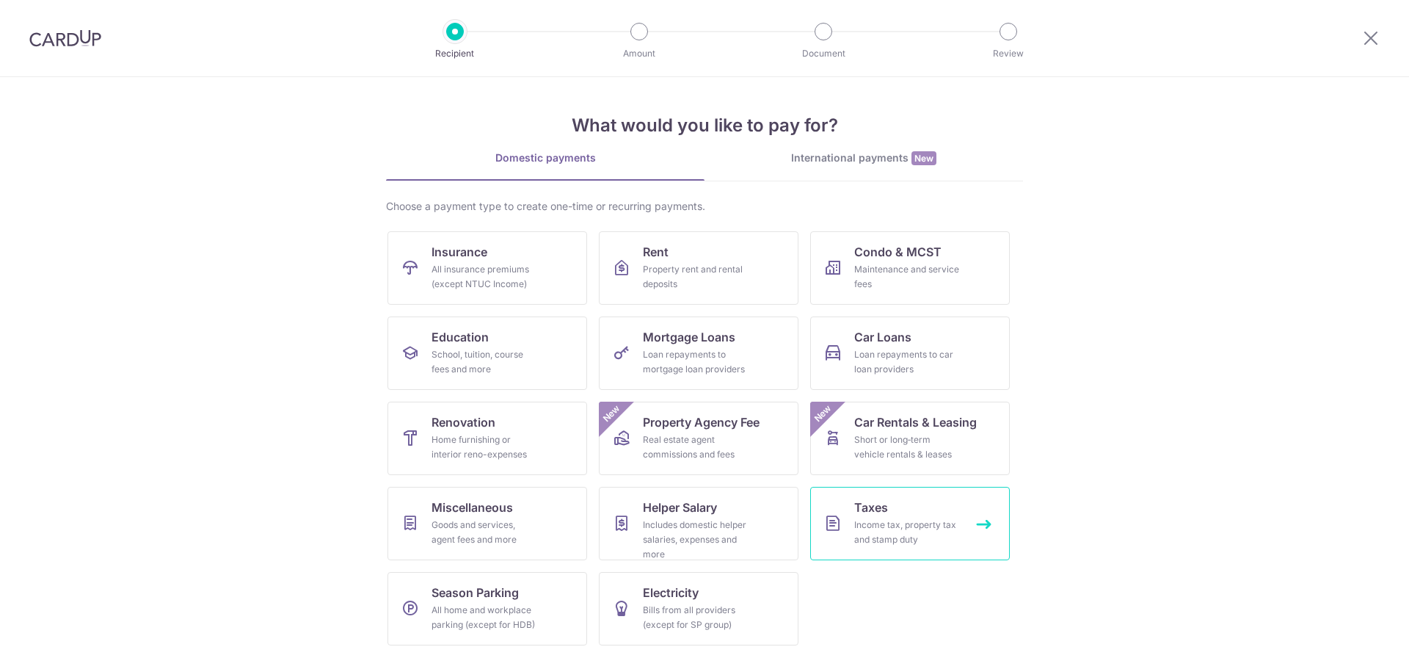
click at [854, 526] on div "Income tax, property tax and stamp duty" at bounding box center [907, 531] width 106 height 29
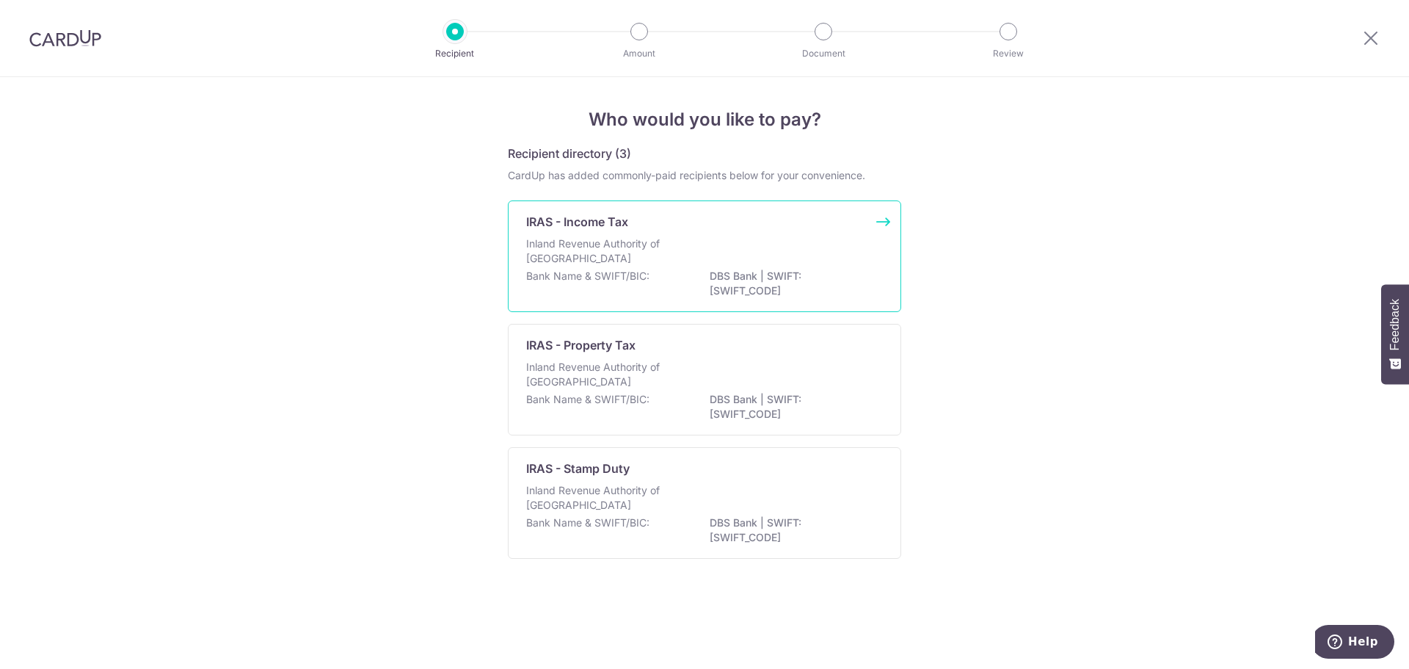
click at [766, 233] on div "IRAS - Income Tax Inland Revenue Authority of Singapore Bank Name & SWIFT/BIC: …" at bounding box center [704, 256] width 393 height 112
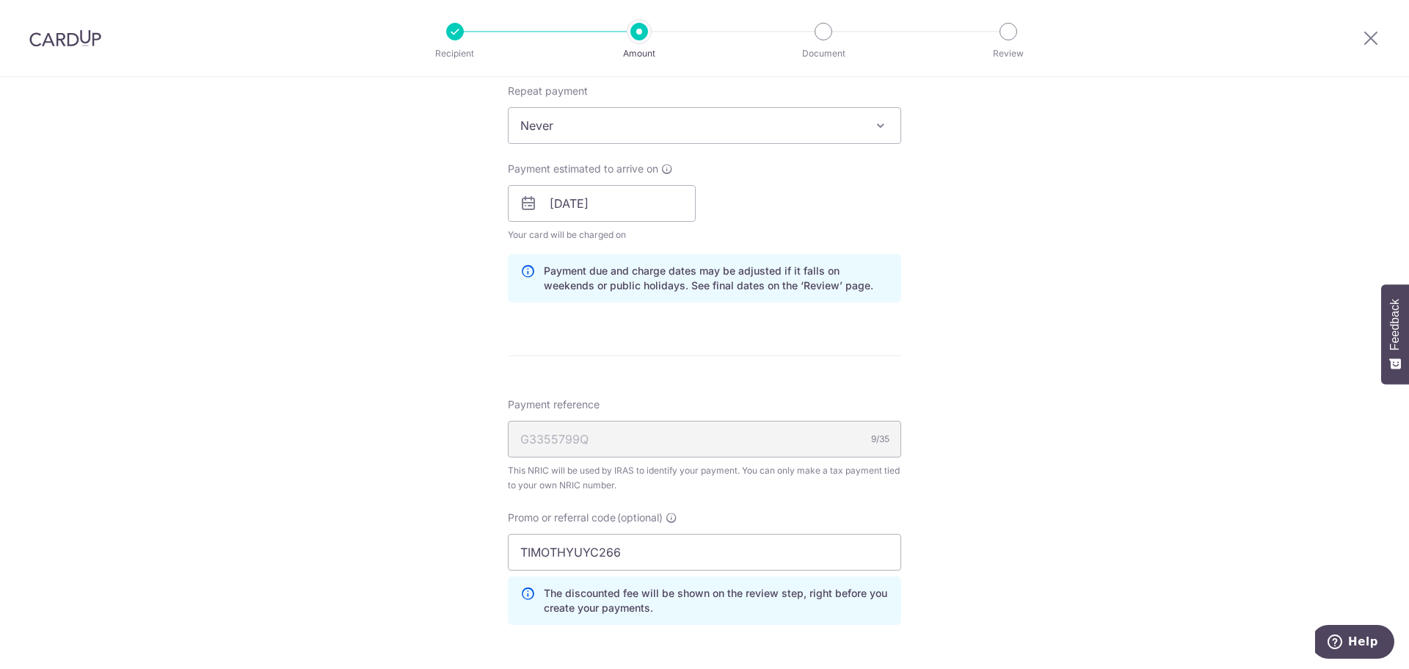
scroll to position [661, 0]
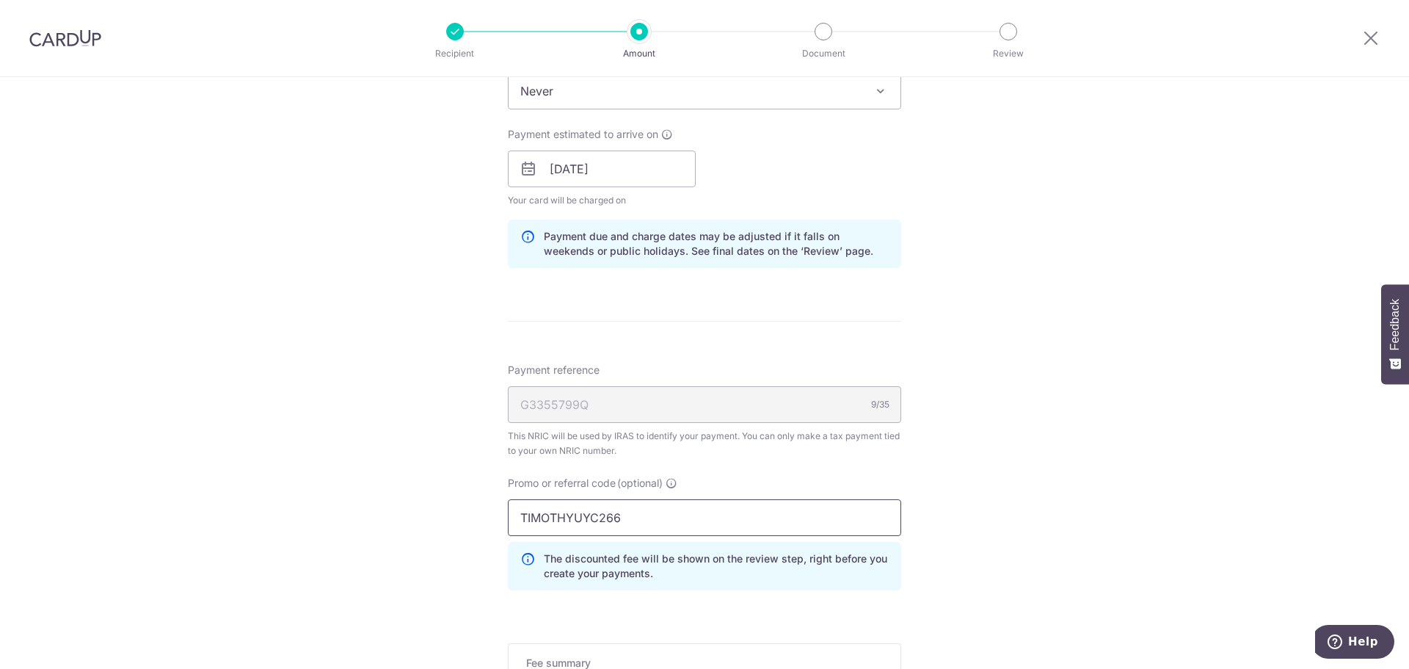
click at [670, 509] on input "TIMOTHYUYC266" at bounding box center [704, 517] width 393 height 37
paste input "VTAX25ONE"
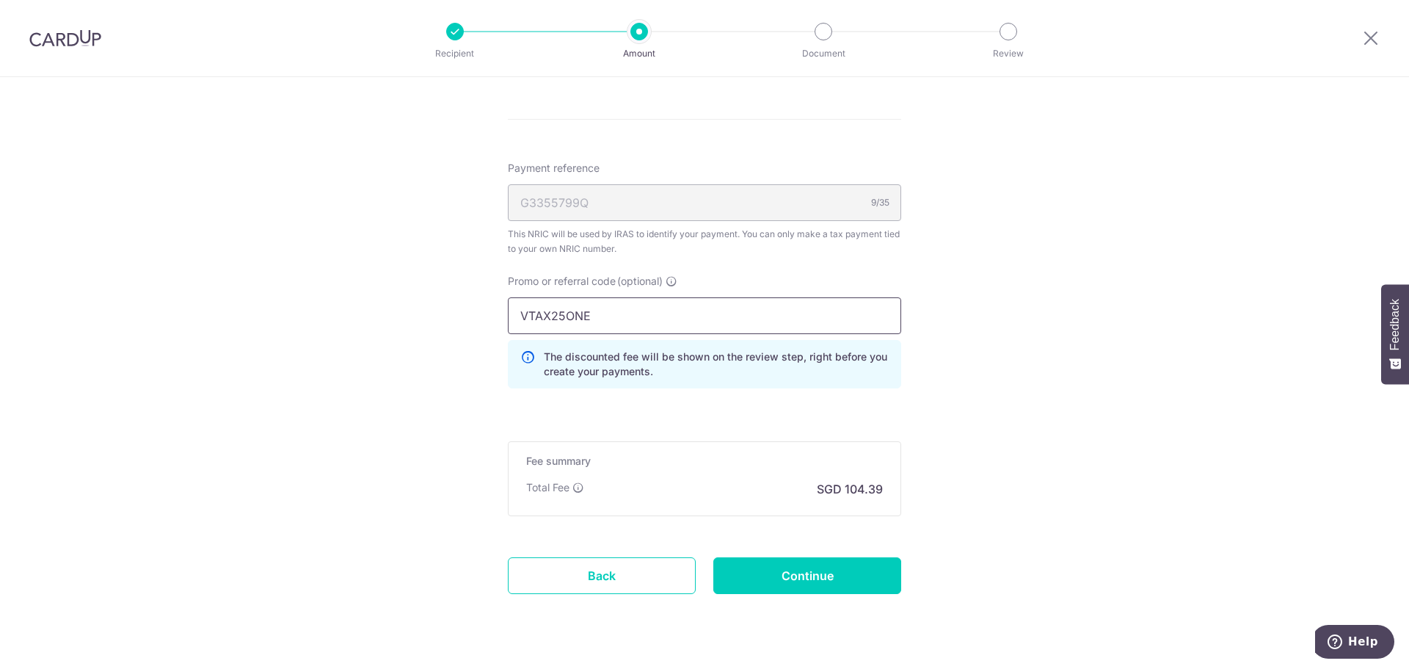
scroll to position [881, 0]
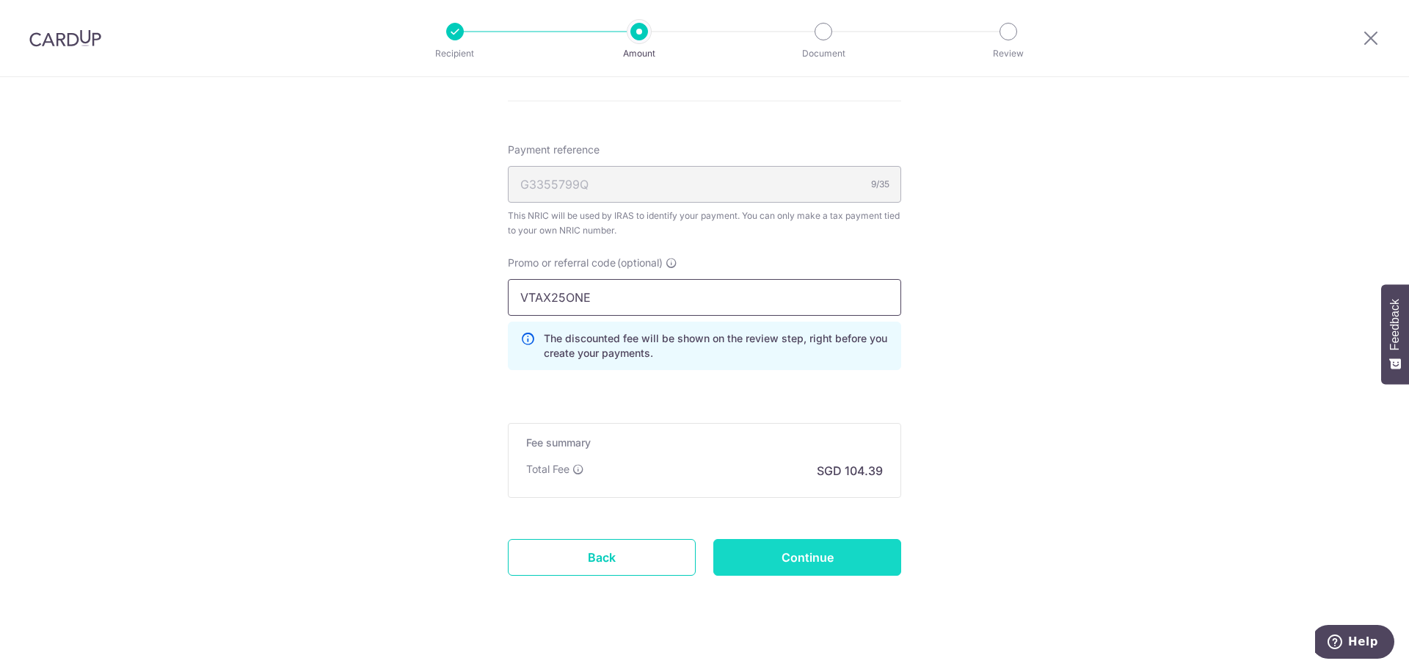
type input "VTAX25ONE"
click at [831, 549] on input "Continue" at bounding box center [807, 557] width 188 height 37
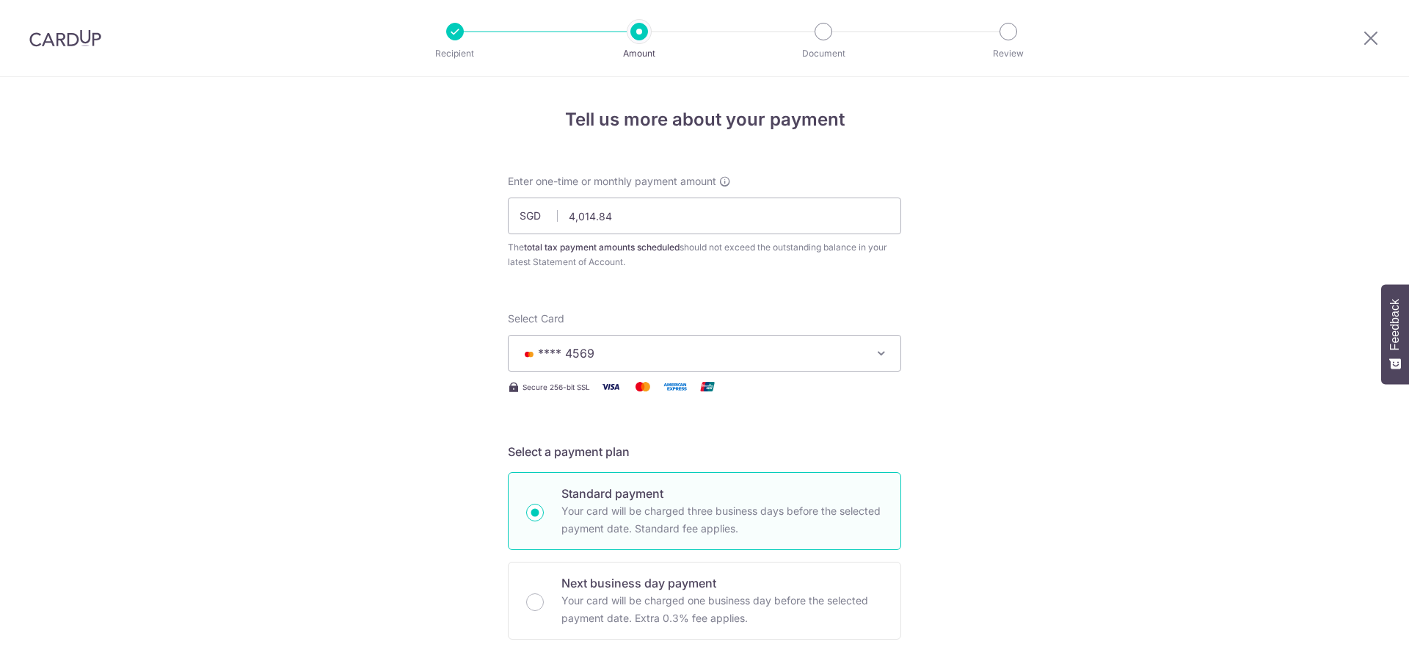
scroll to position [918, 0]
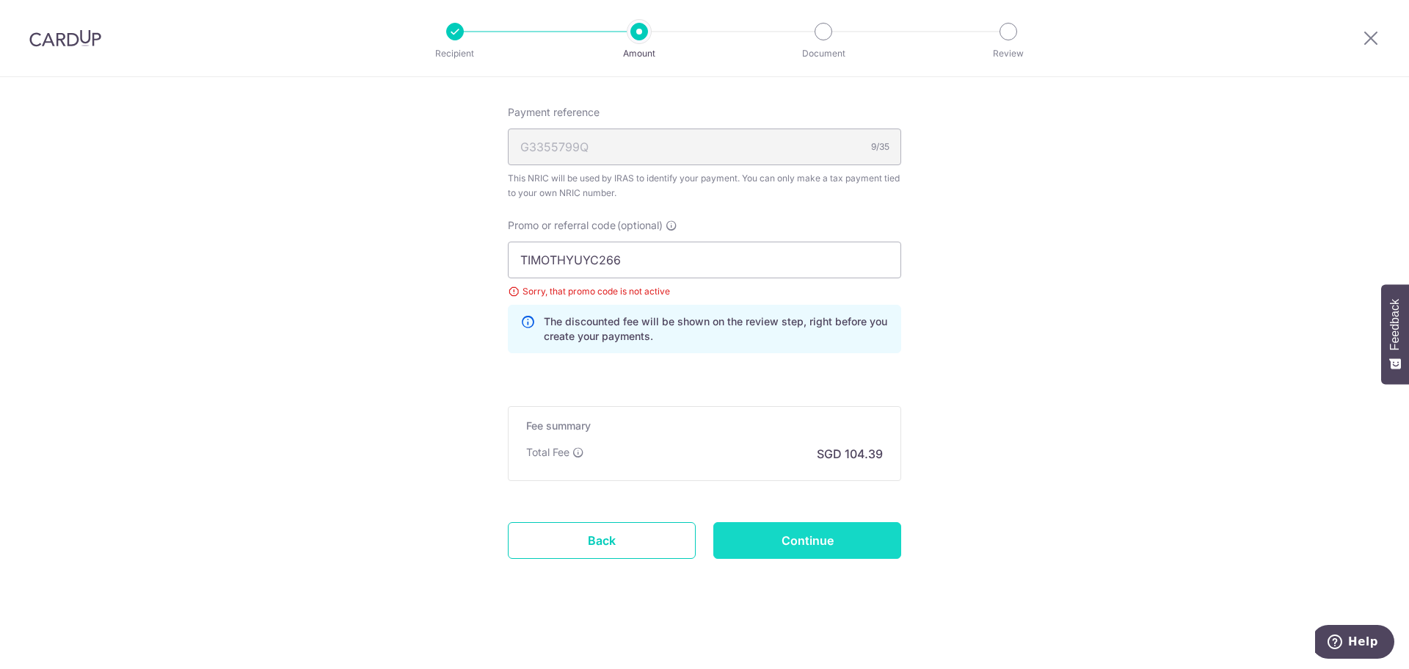
click at [854, 530] on input "Continue" at bounding box center [807, 540] width 188 height 37
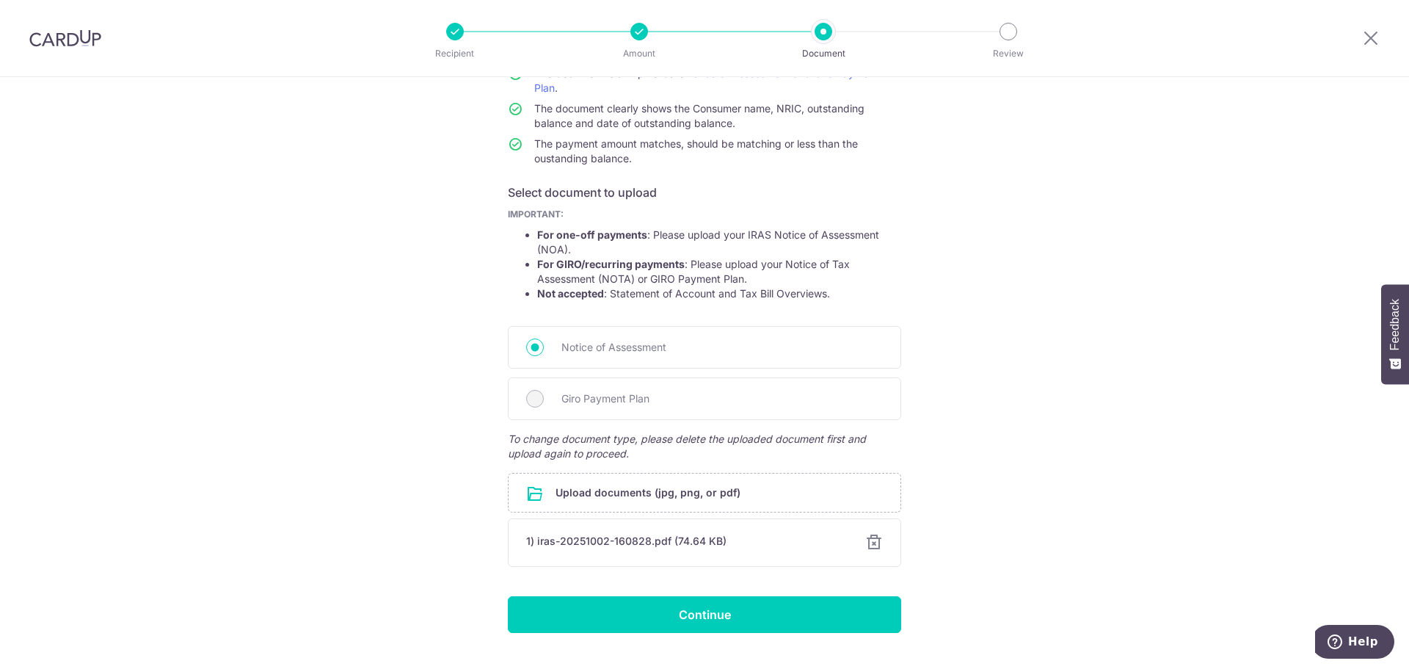
scroll to position [182, 0]
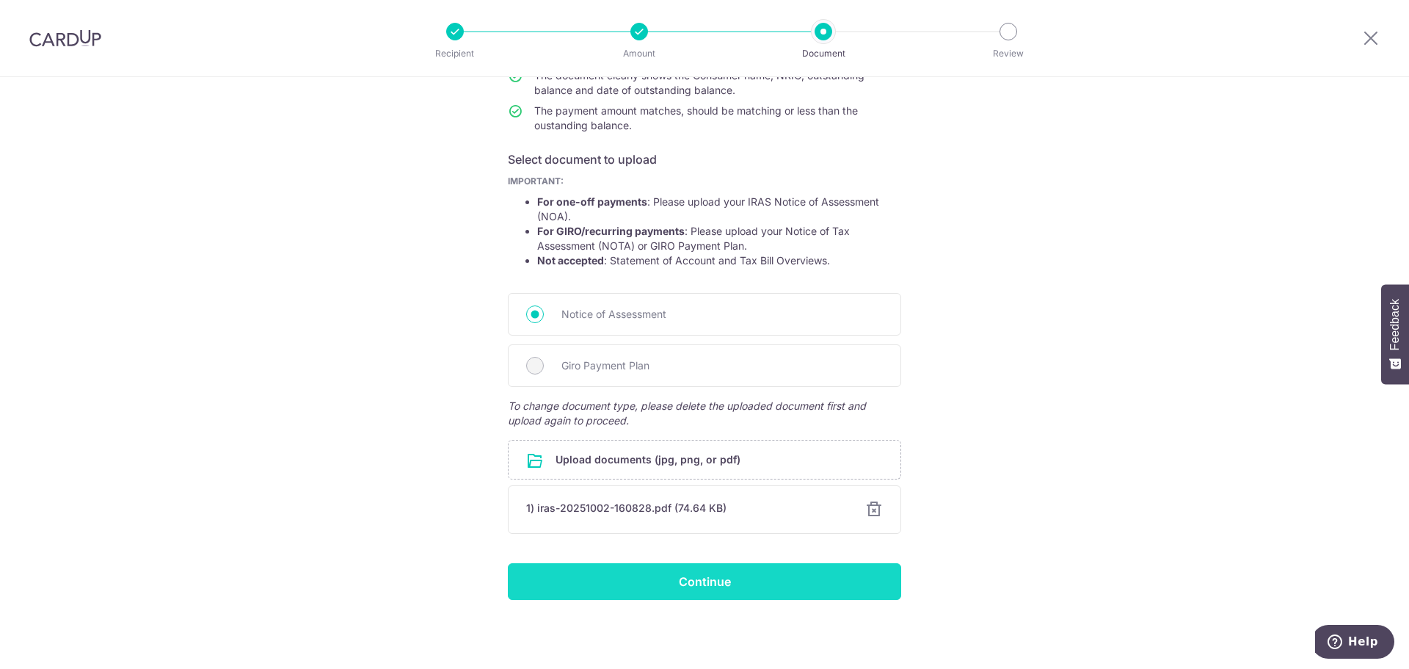
click at [762, 579] on input "Continue" at bounding box center [704, 581] width 393 height 37
